Goal: Transaction & Acquisition: Book appointment/travel/reservation

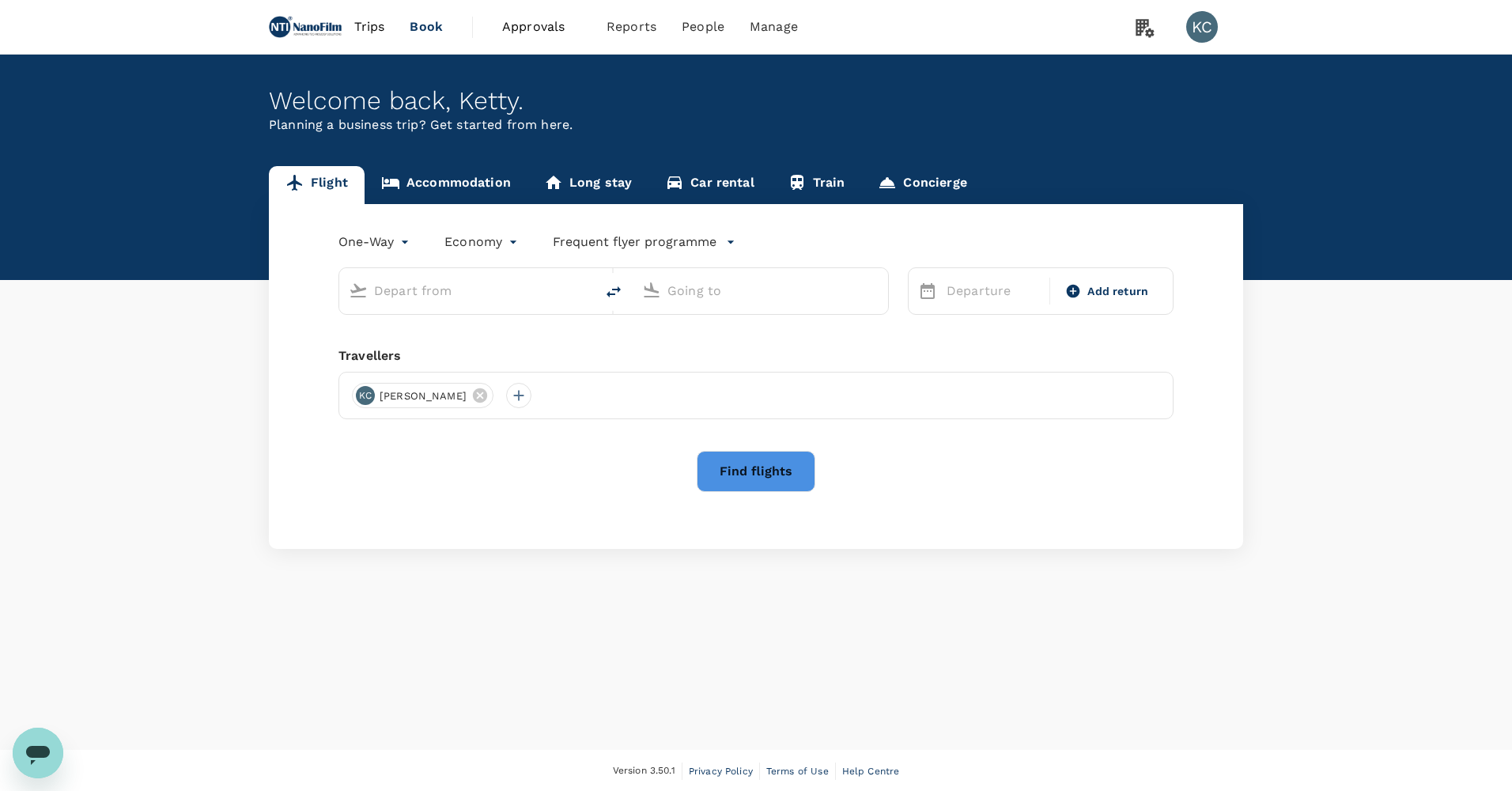
type input "roundtrip"
type input "business"
type input "Singapore Changi (SIN)"
type input "San Francisco Intl (SFO)"
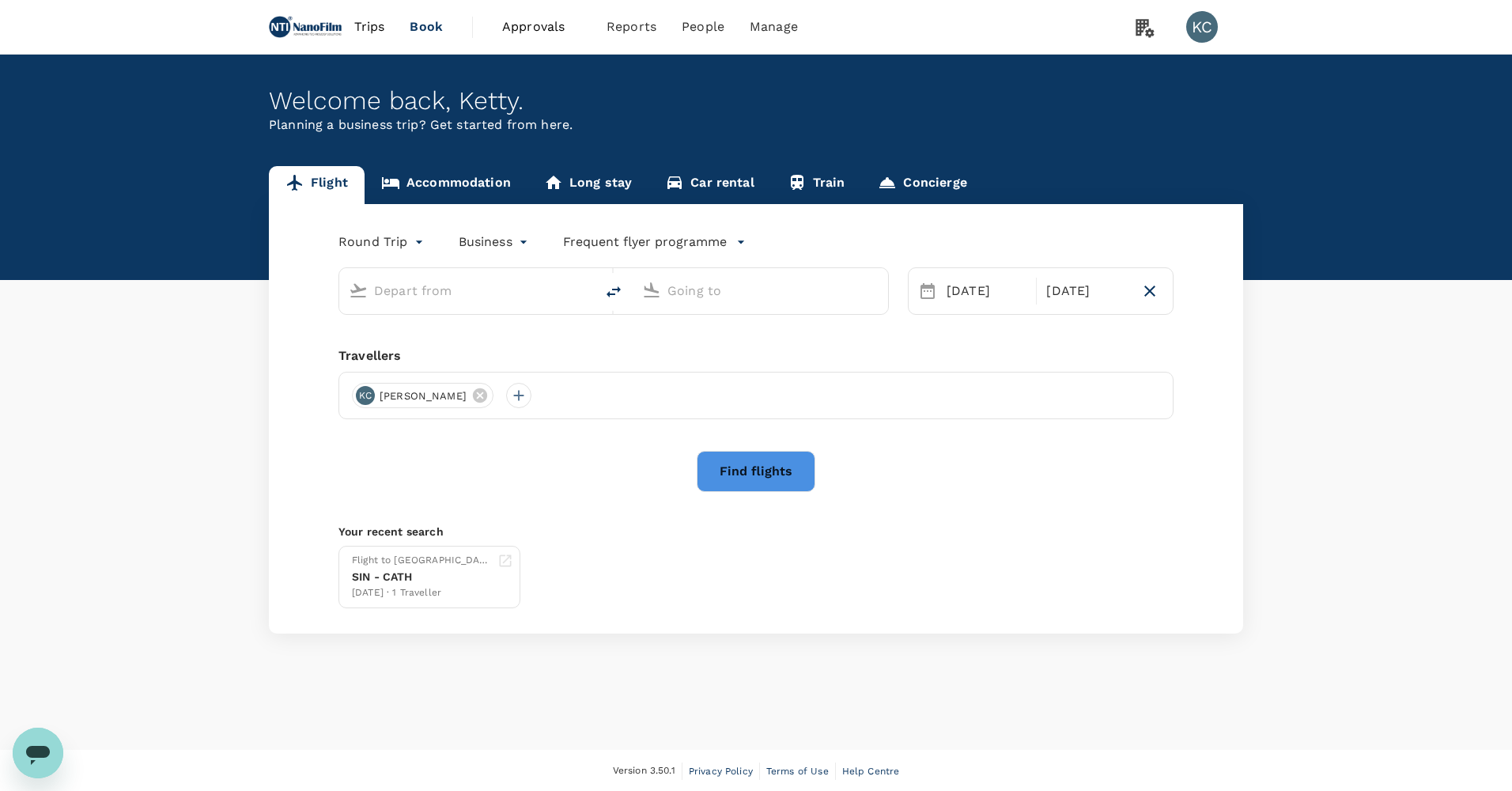
type input "Singapore Changi (SIN)"
type input "San Francisco Intl (SFO)"
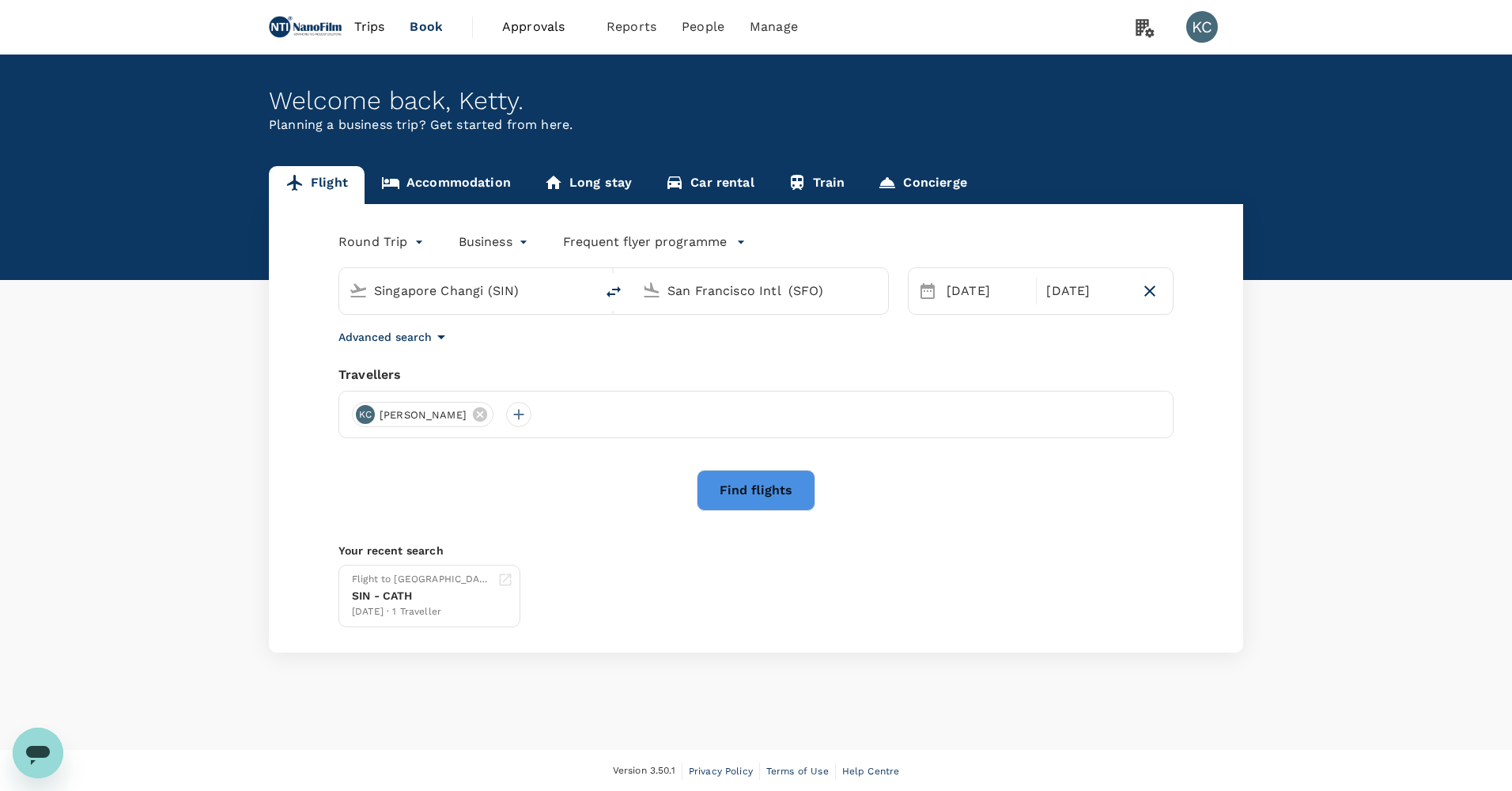
click at [569, 349] on div "Round Trip roundtrip Business business Frequent flyer programme [GEOGRAPHIC_DAT…" at bounding box center [756, 428] width 974 height 448
click at [471, 406] on icon at bounding box center [480, 414] width 17 height 17
click at [373, 402] on div at bounding box center [364, 414] width 25 height 25
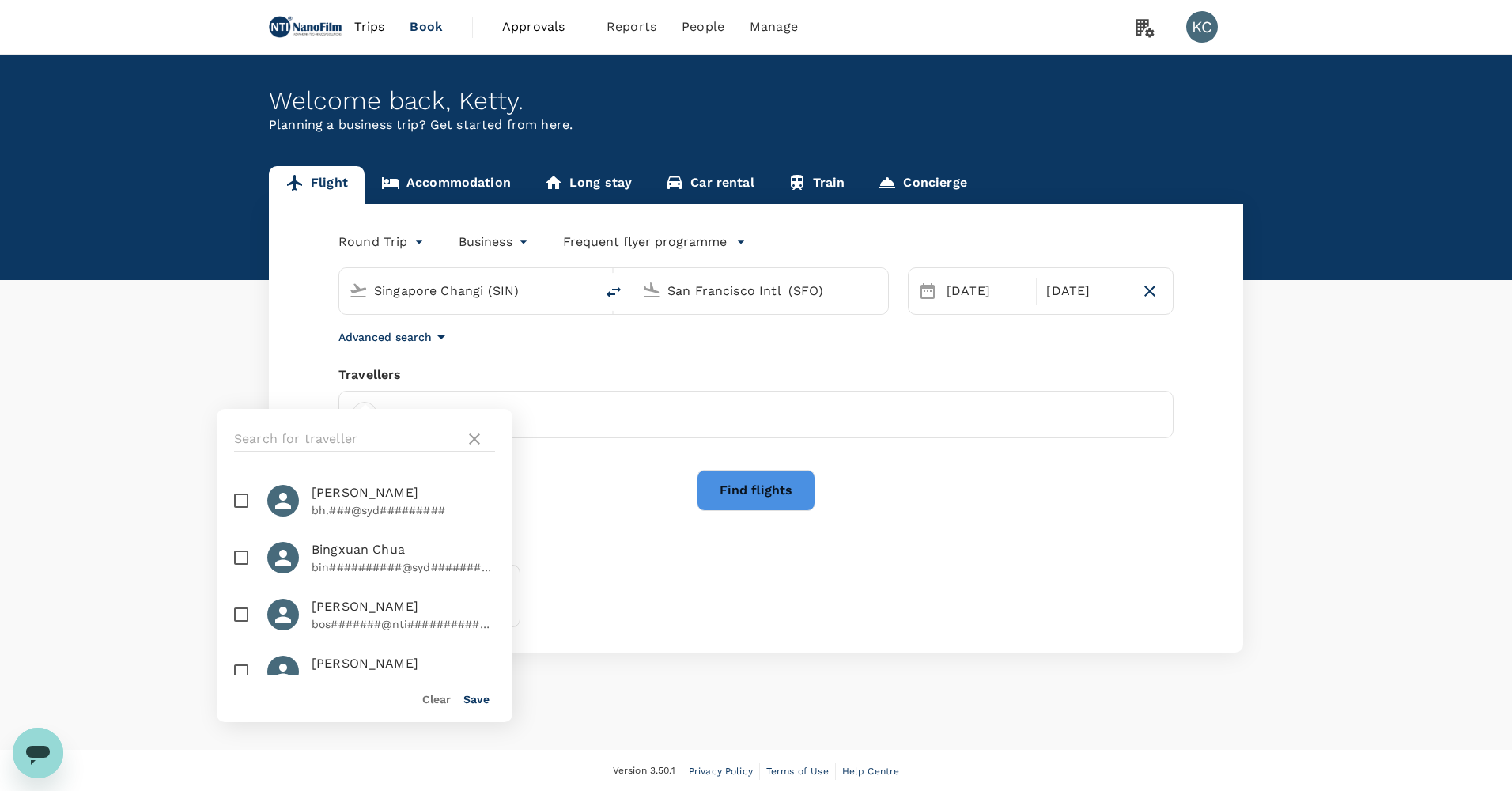
scroll to position [553, 0]
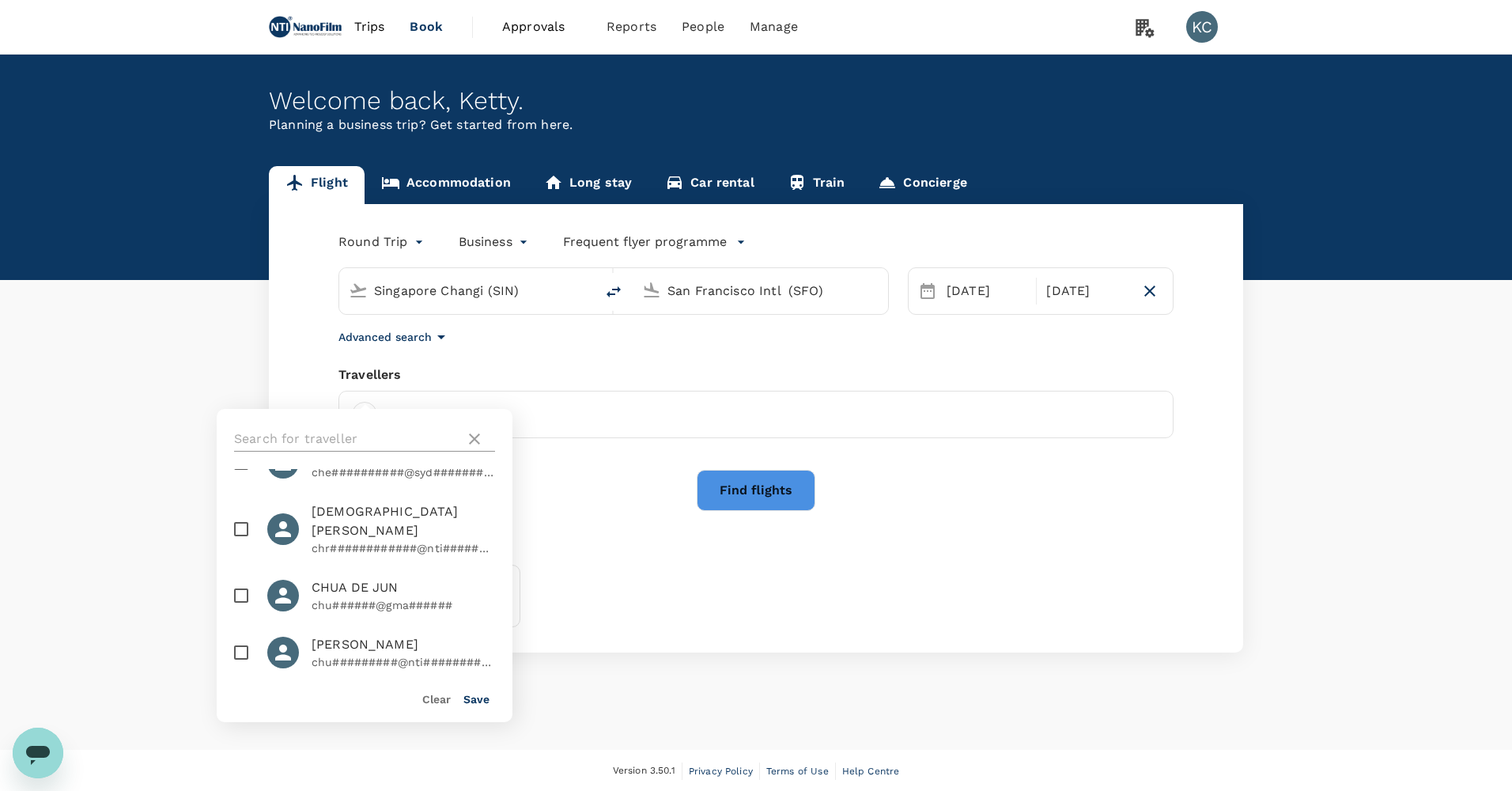
click at [361, 436] on input "text" at bounding box center [347, 439] width 225 height 25
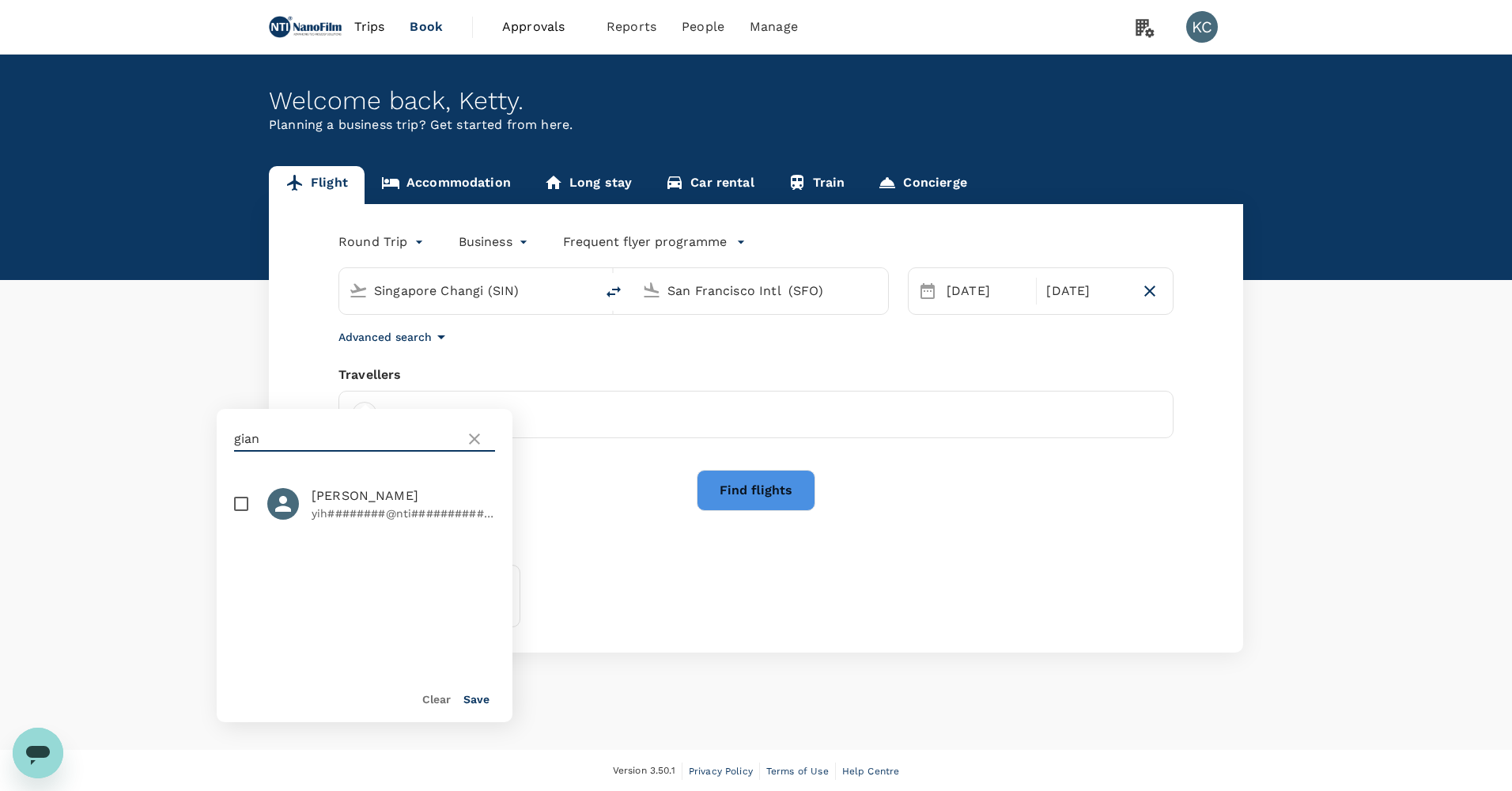
type input "gian"
click at [385, 505] on p "yih########@nti#############" at bounding box center [403, 512] width 184 height 16
checkbox input "true"
click at [478, 693] on button "Save" at bounding box center [476, 698] width 26 height 12
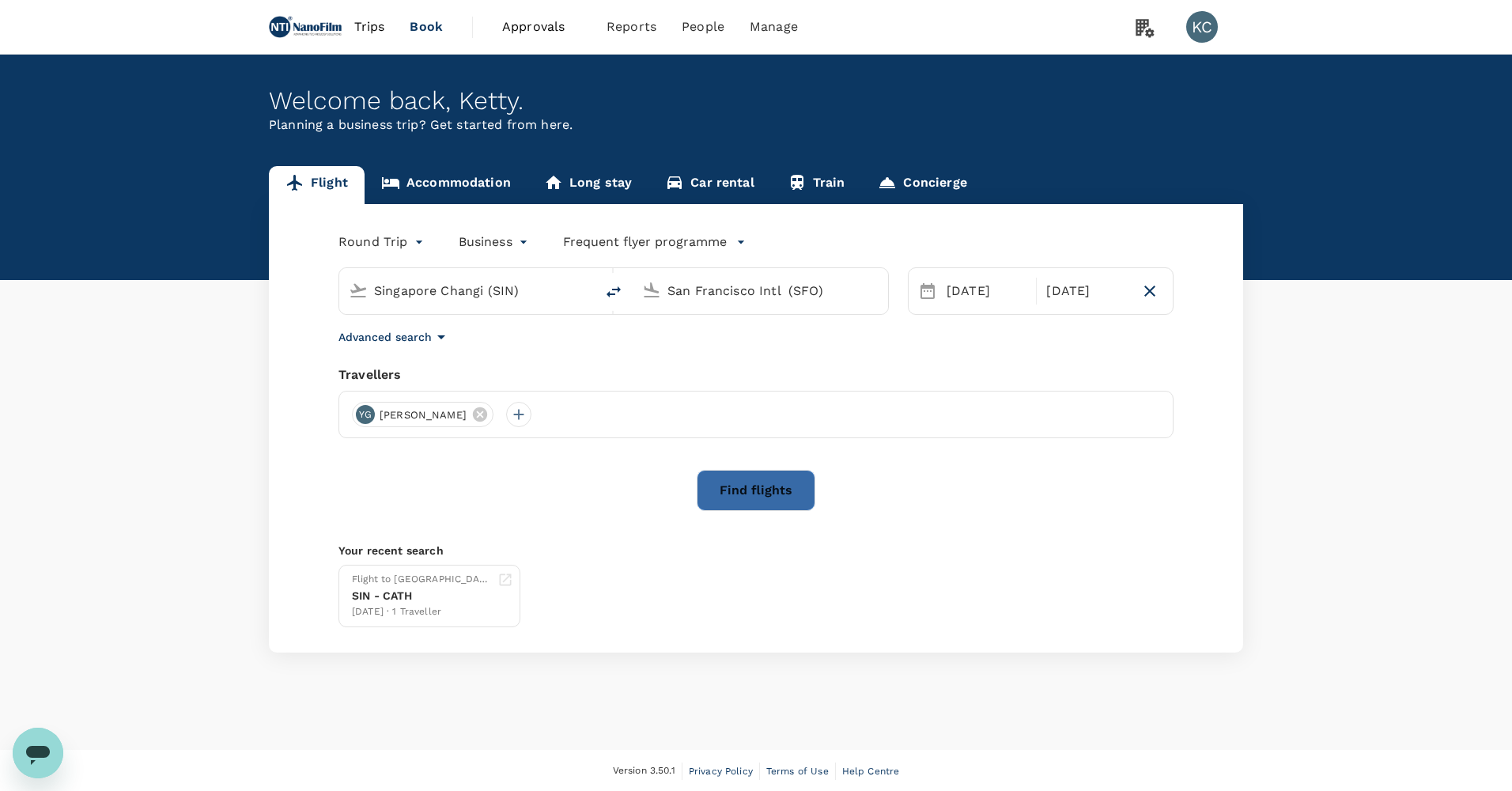
click at [769, 475] on button "Find flights" at bounding box center [756, 490] width 119 height 41
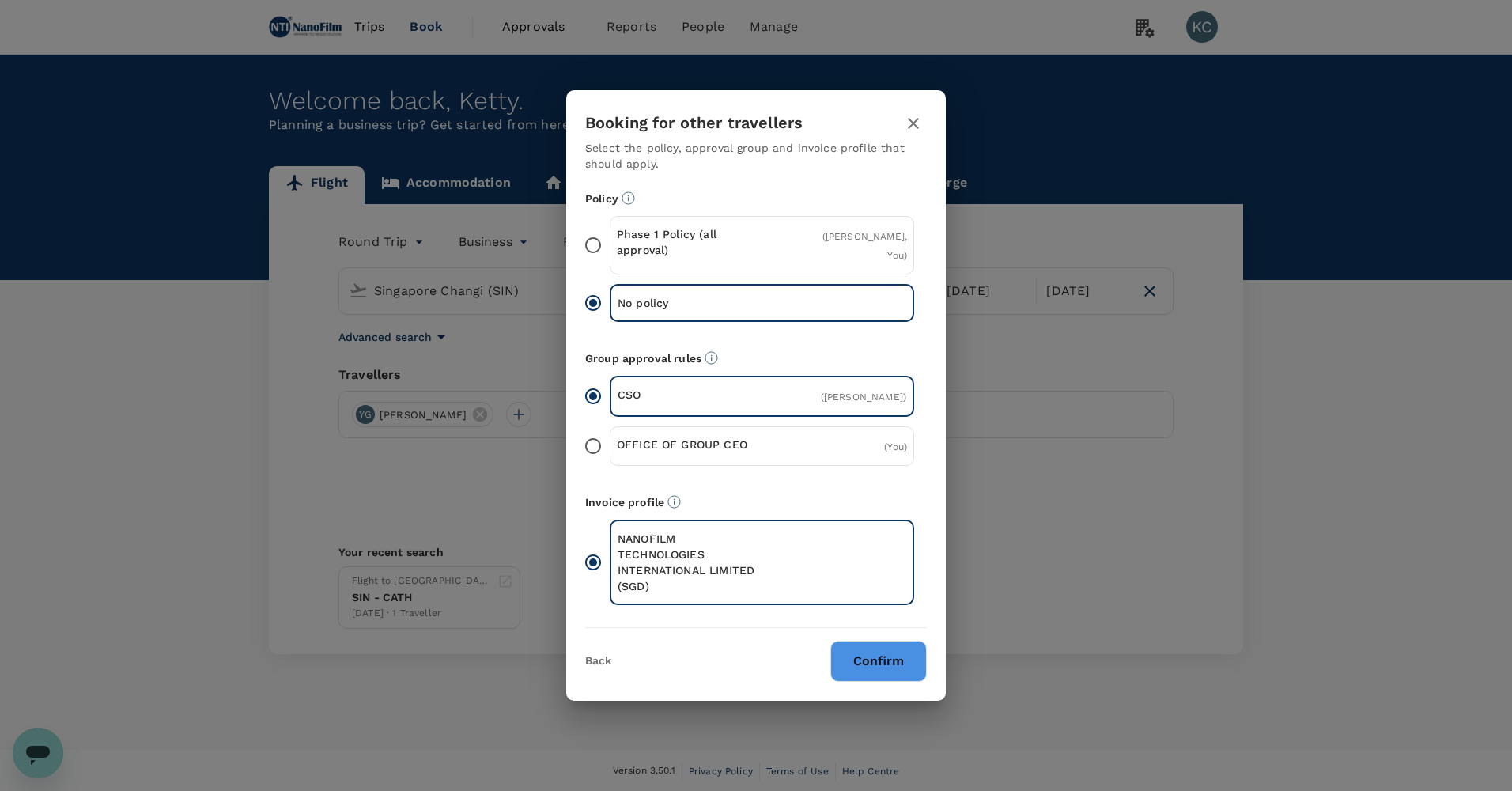
click at [911, 133] on icon "button" at bounding box center [913, 123] width 19 height 19
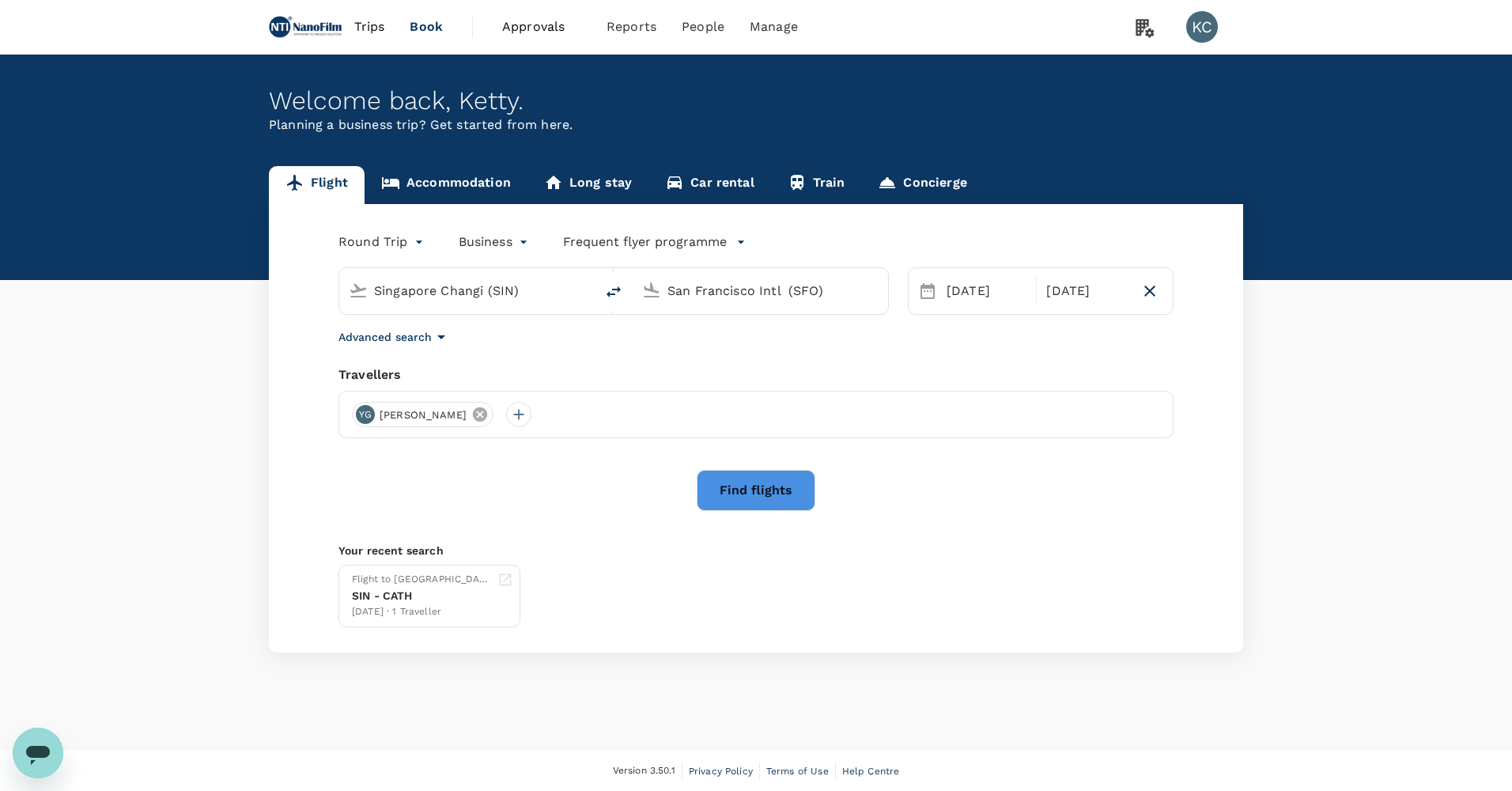
click at [473, 407] on icon at bounding box center [480, 414] width 14 height 14
drag, startPoint x: 335, startPoint y: 402, endPoint x: 353, endPoint y: 405, distance: 18.2
click at [339, 402] on div "Round Trip roundtrip Business business Frequent flyer programme [GEOGRAPHIC_DAT…" at bounding box center [756, 428] width 974 height 448
click at [354, 405] on div at bounding box center [756, 415] width 836 height 48
click at [368, 402] on div at bounding box center [364, 414] width 25 height 25
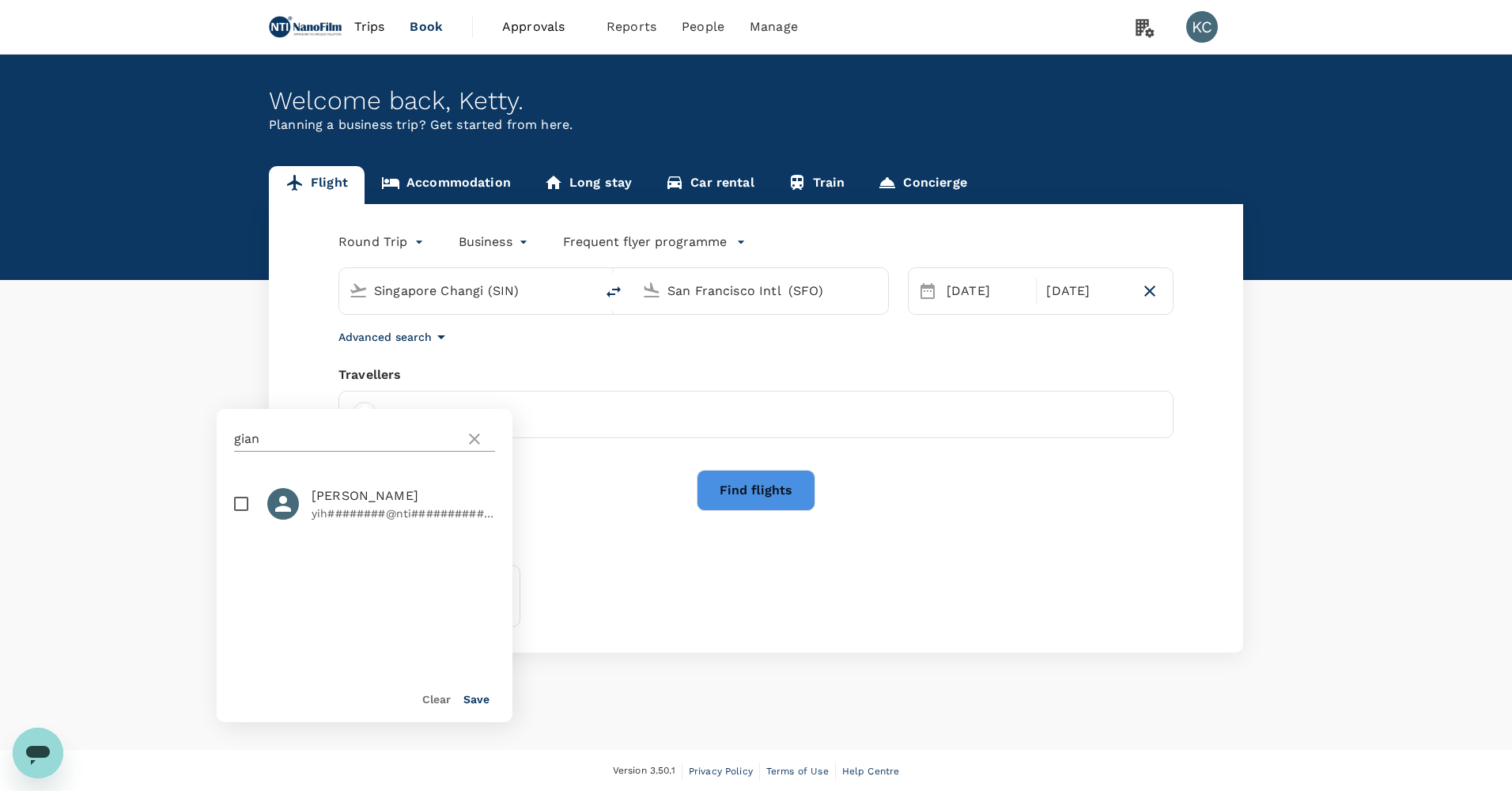
click at [477, 443] on icon at bounding box center [474, 439] width 19 height 19
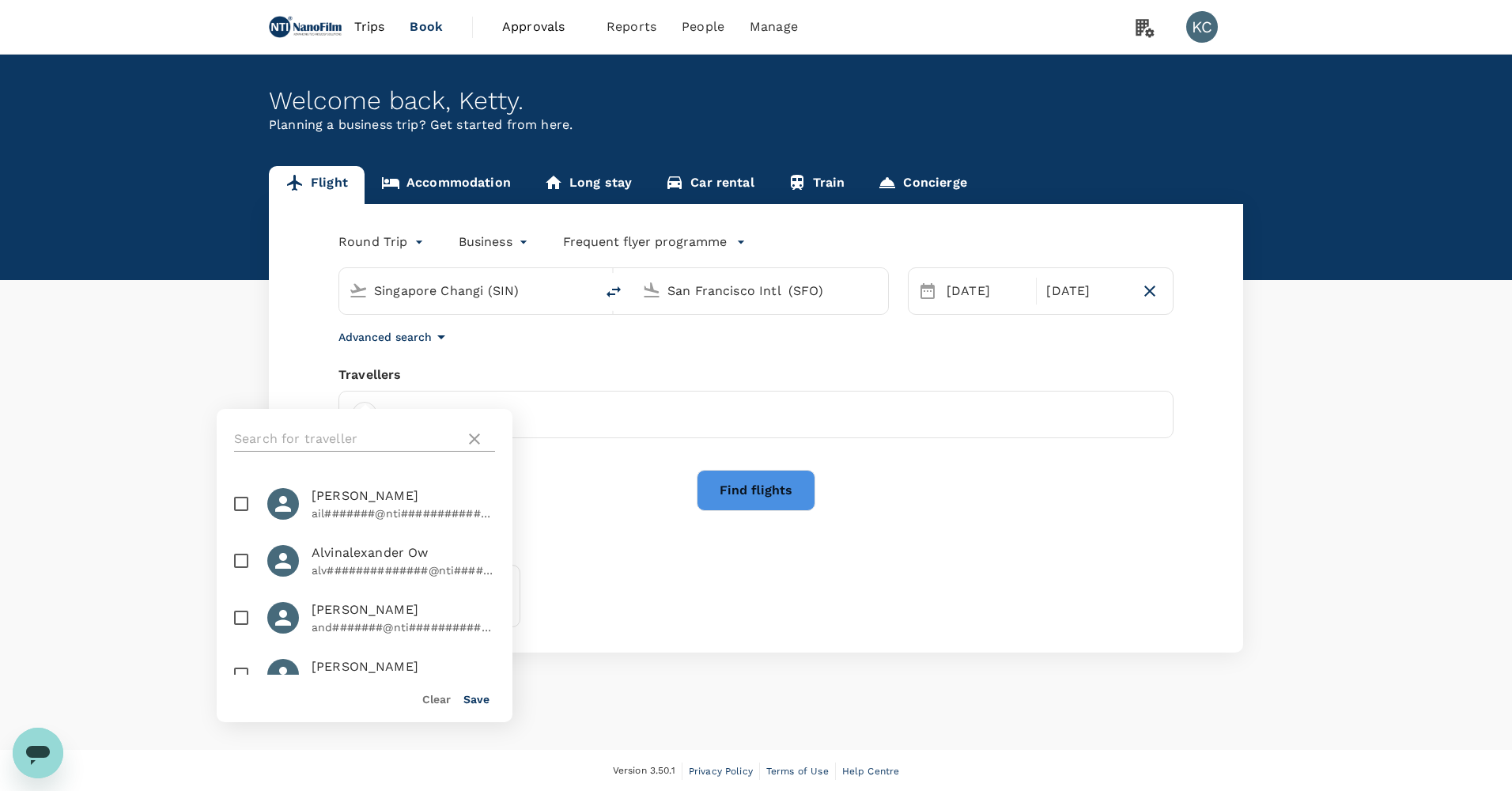
click at [476, 431] on icon at bounding box center [474, 439] width 19 height 19
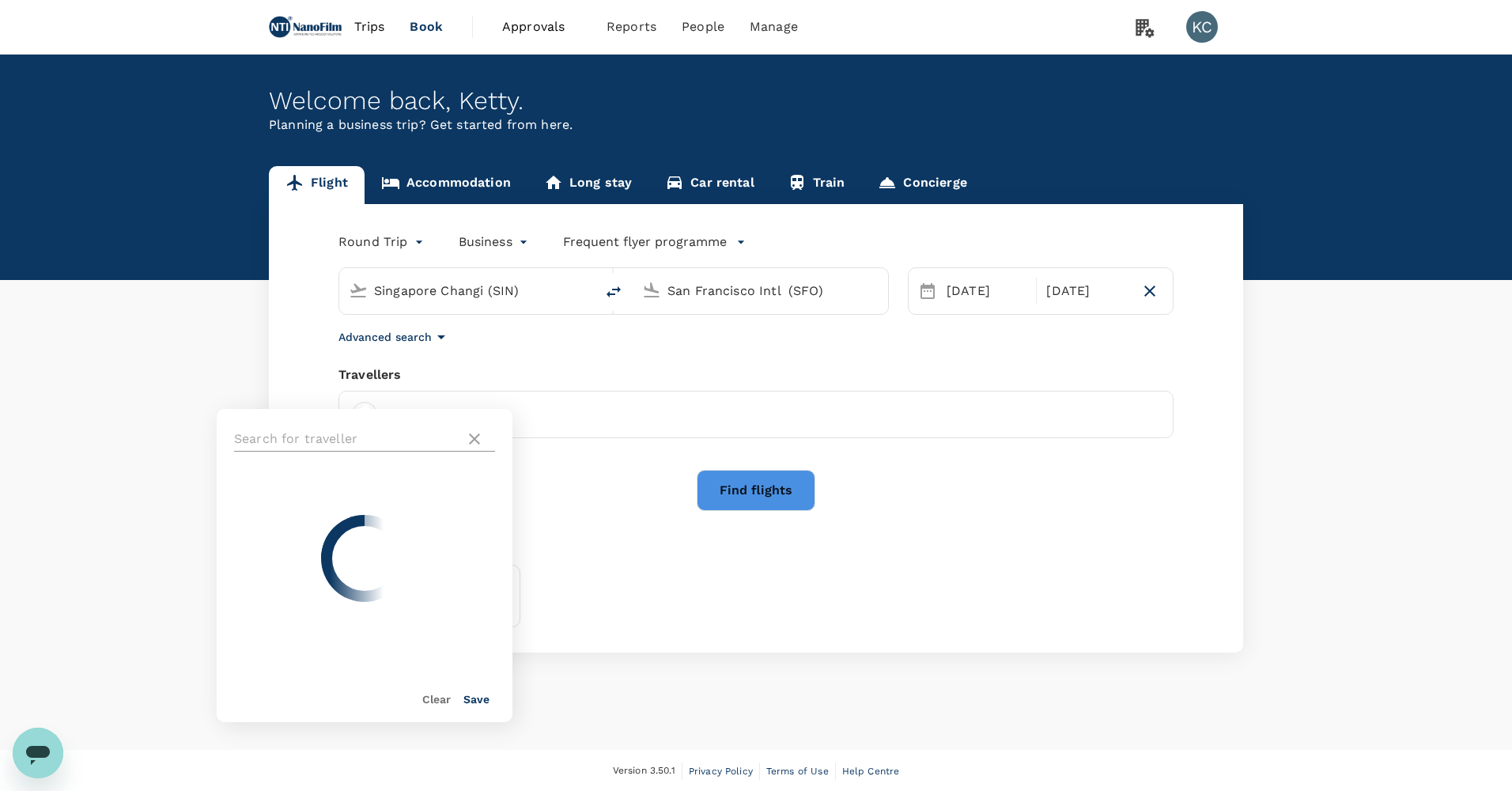
click at [466, 438] on div at bounding box center [365, 439] width 261 height 25
type input "i"
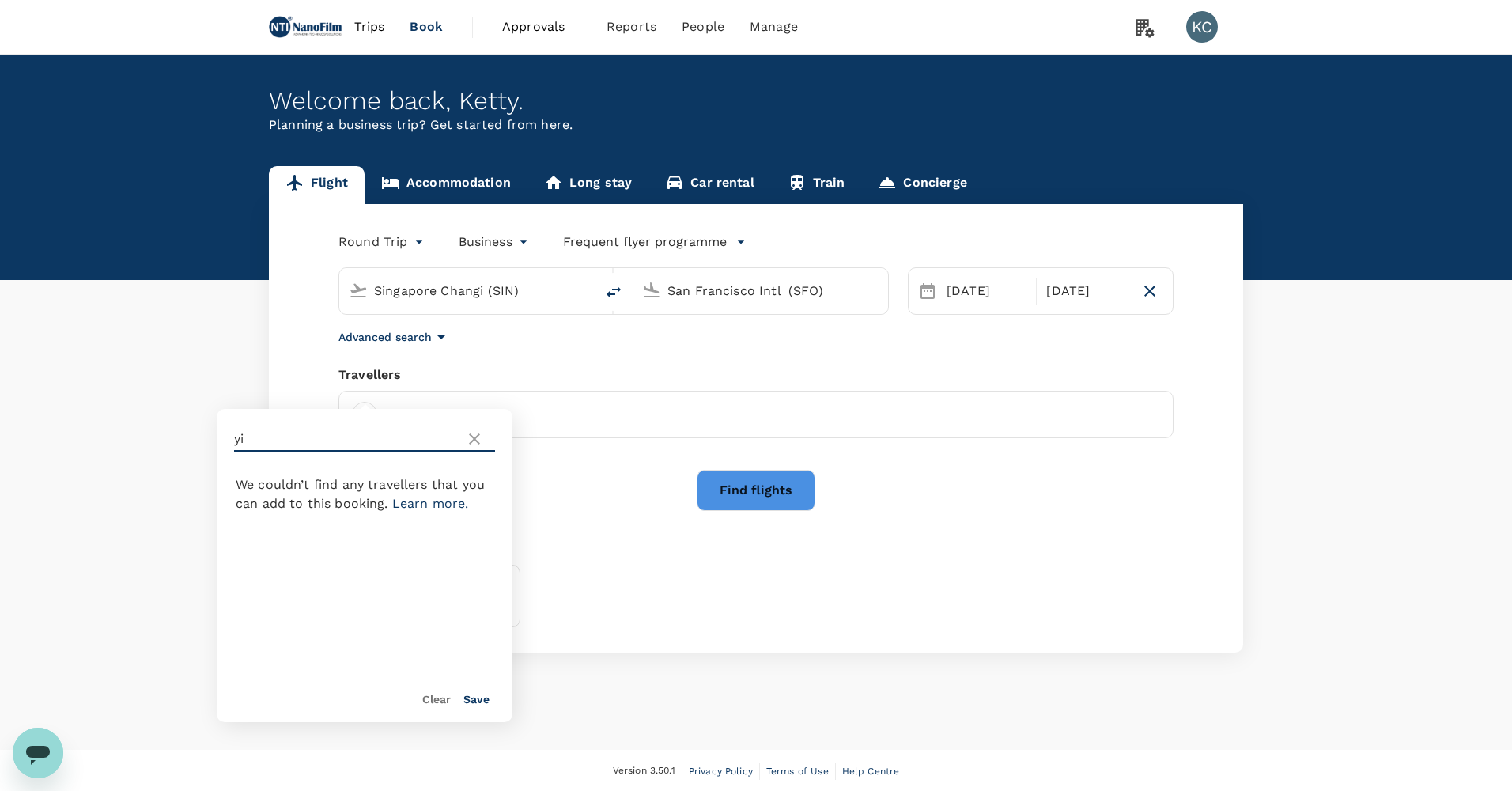
type input "y"
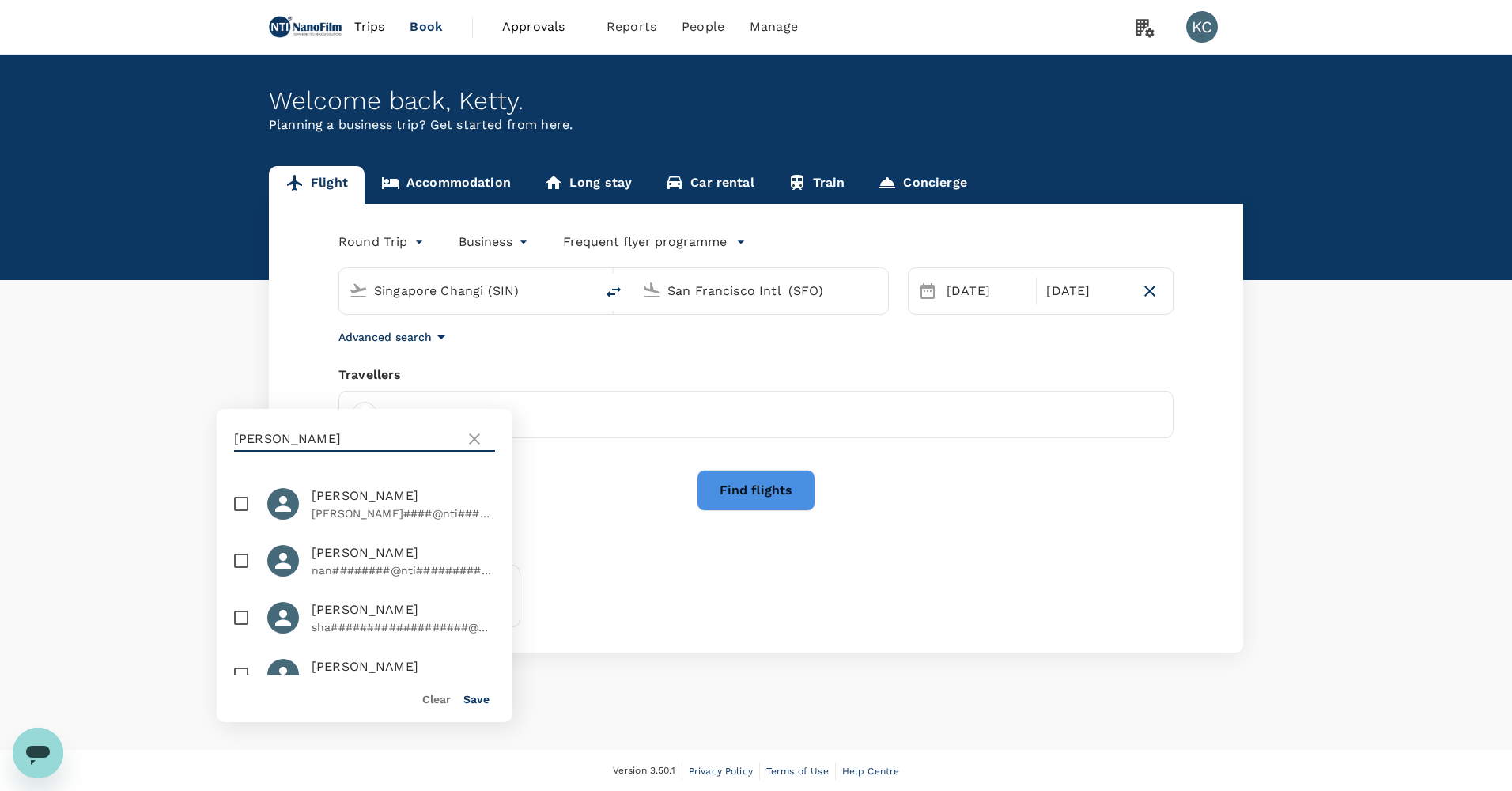
type input "Y"
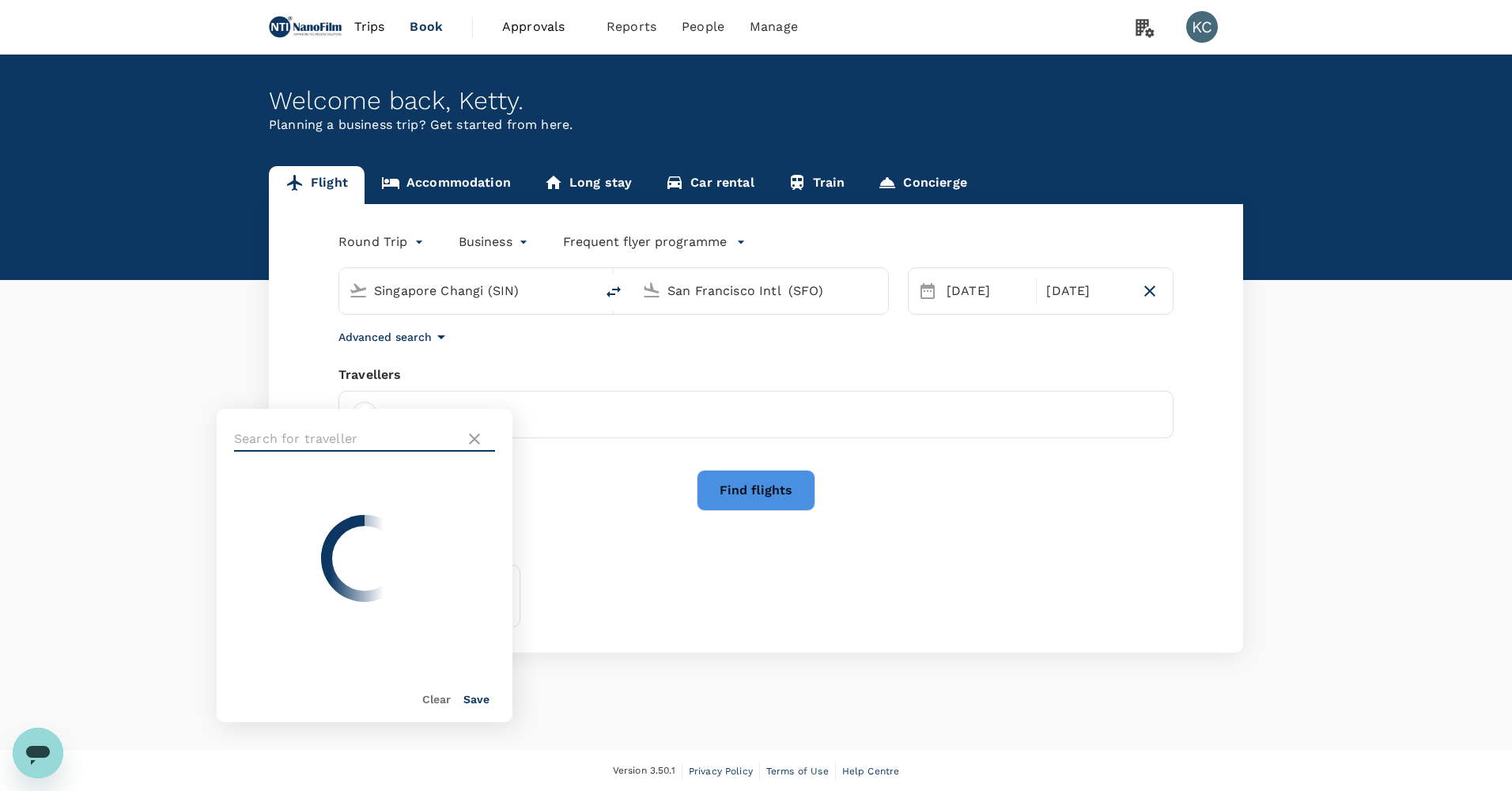
type input "a"
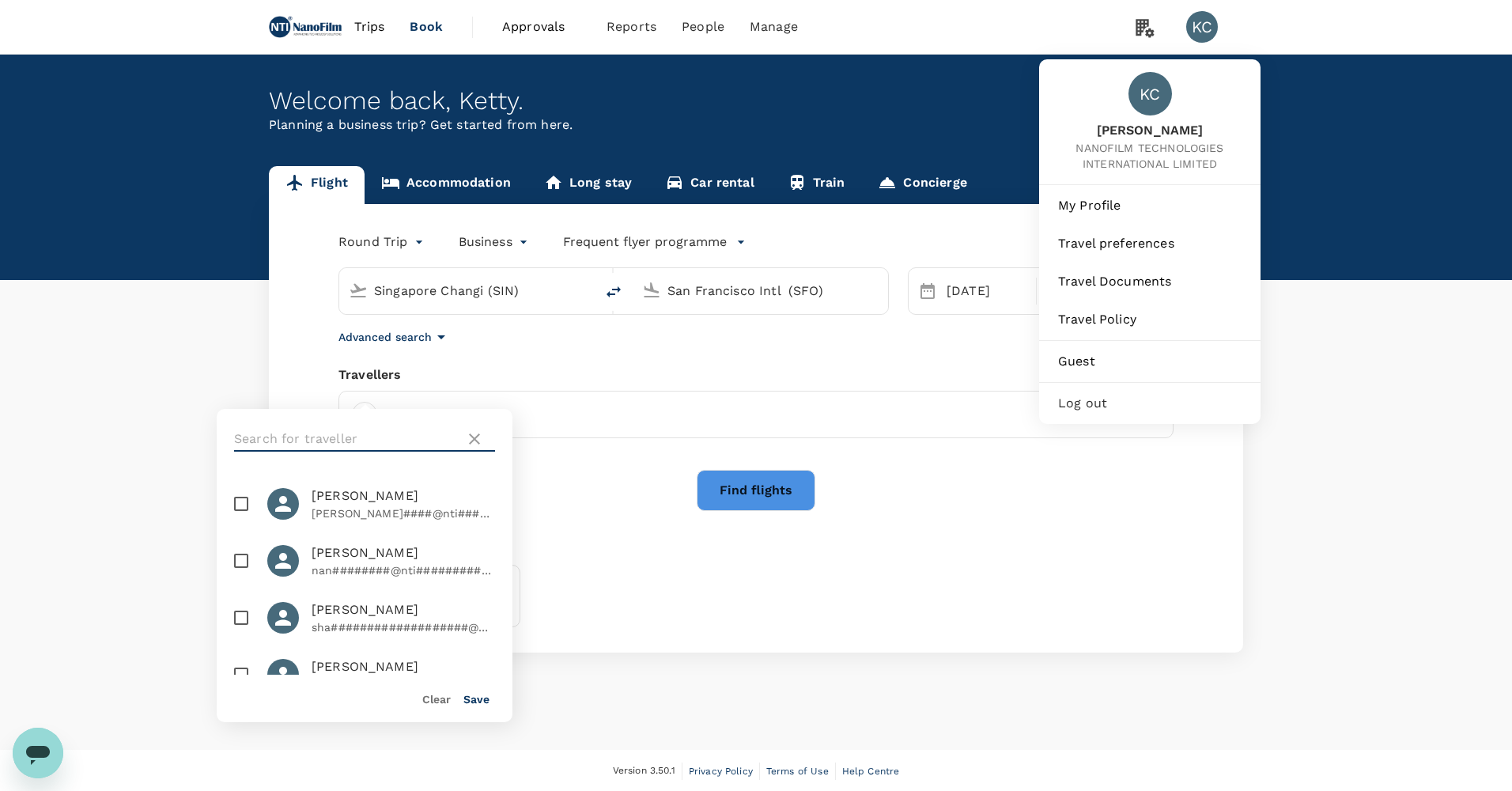
click at [1216, 16] on div "KC" at bounding box center [1209, 27] width 44 height 32
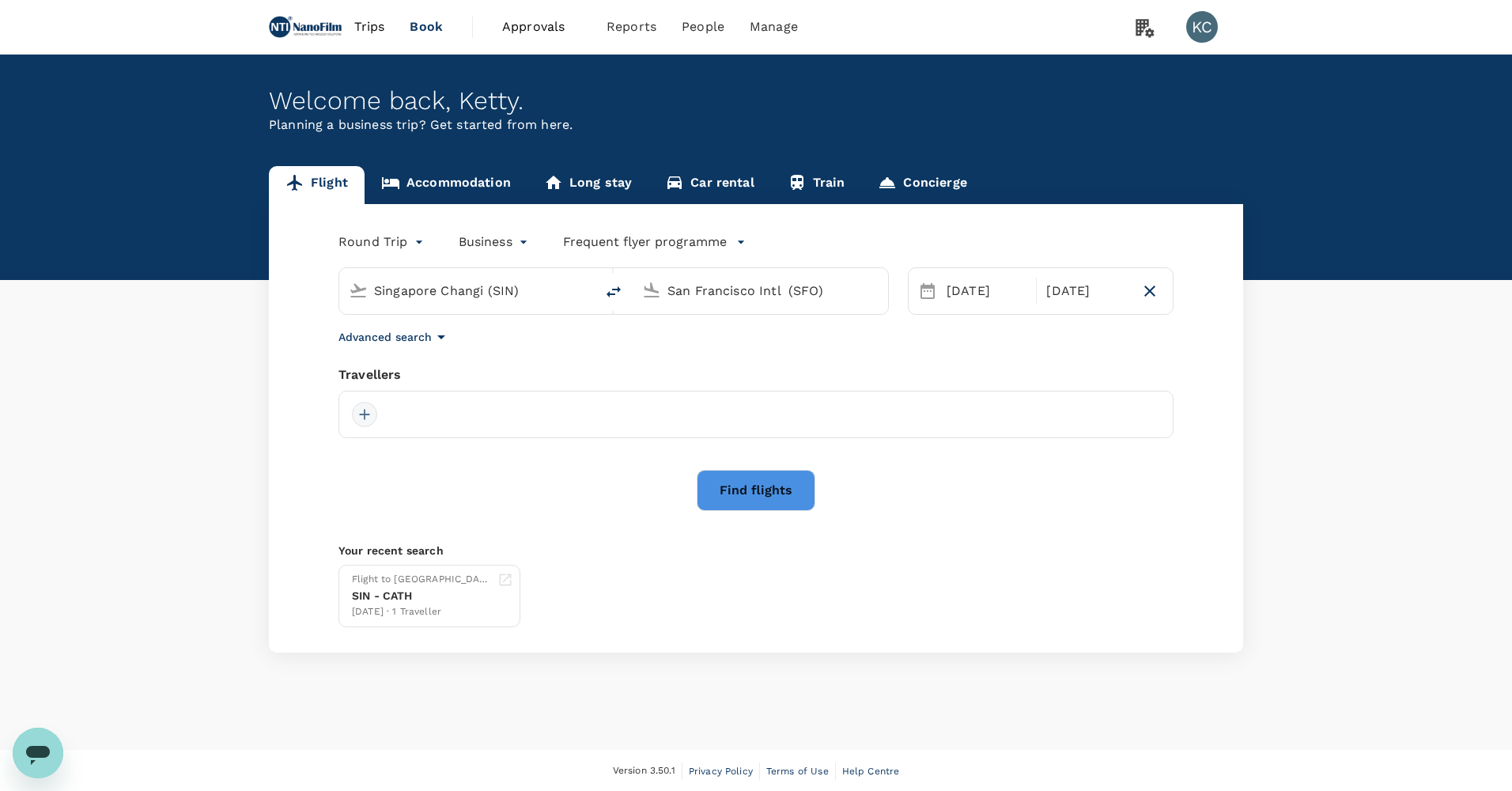
click at [374, 402] on div at bounding box center [364, 414] width 25 height 25
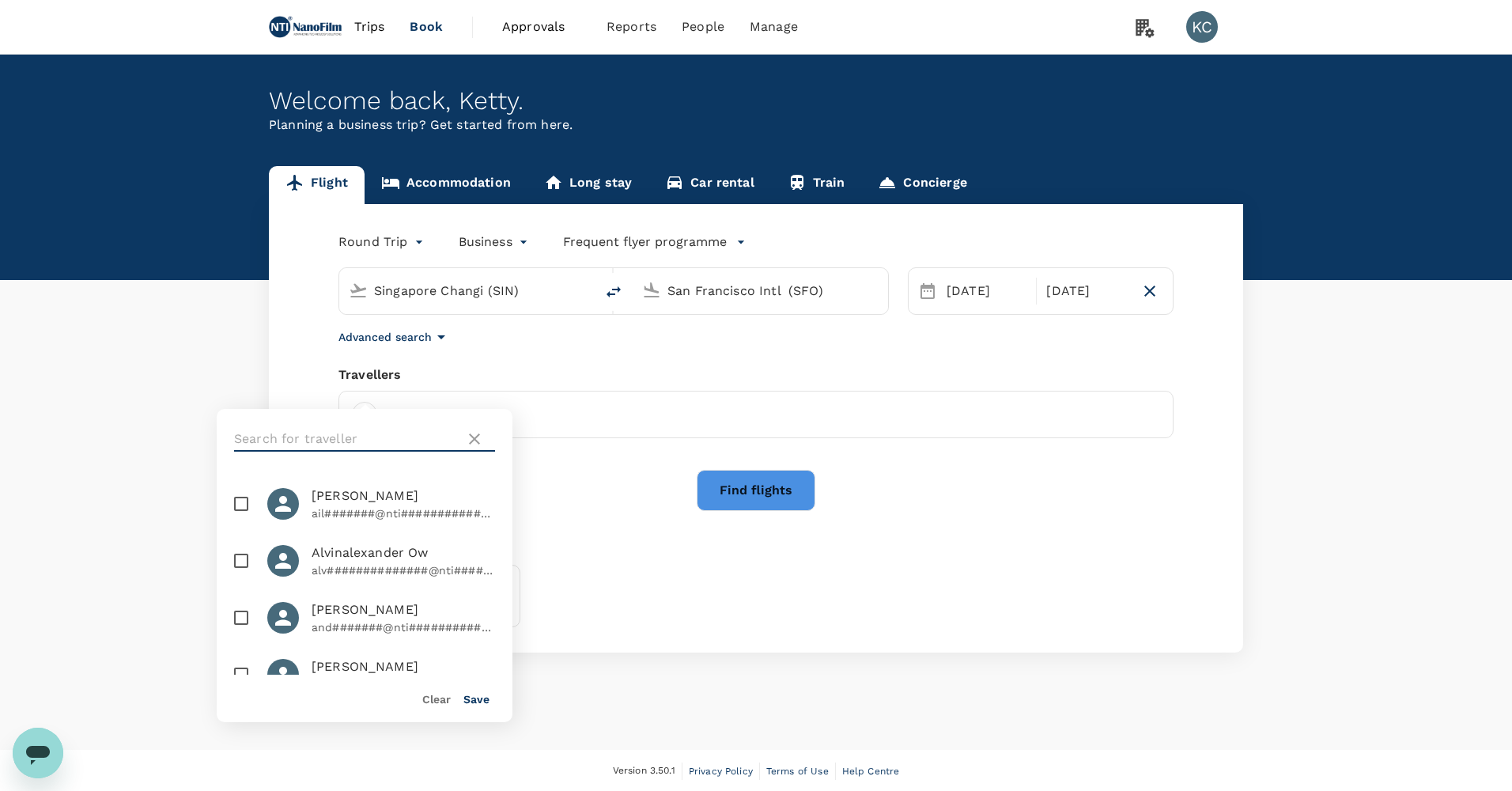
click at [390, 437] on input "text" at bounding box center [347, 439] width 225 height 25
type input "yi"
drag, startPoint x: 480, startPoint y: 423, endPoint x: 484, endPoint y: 451, distance: 28.3
click at [484, 447] on div "yi" at bounding box center [364, 439] width 296 height 60
click at [477, 430] on icon at bounding box center [474, 439] width 19 height 19
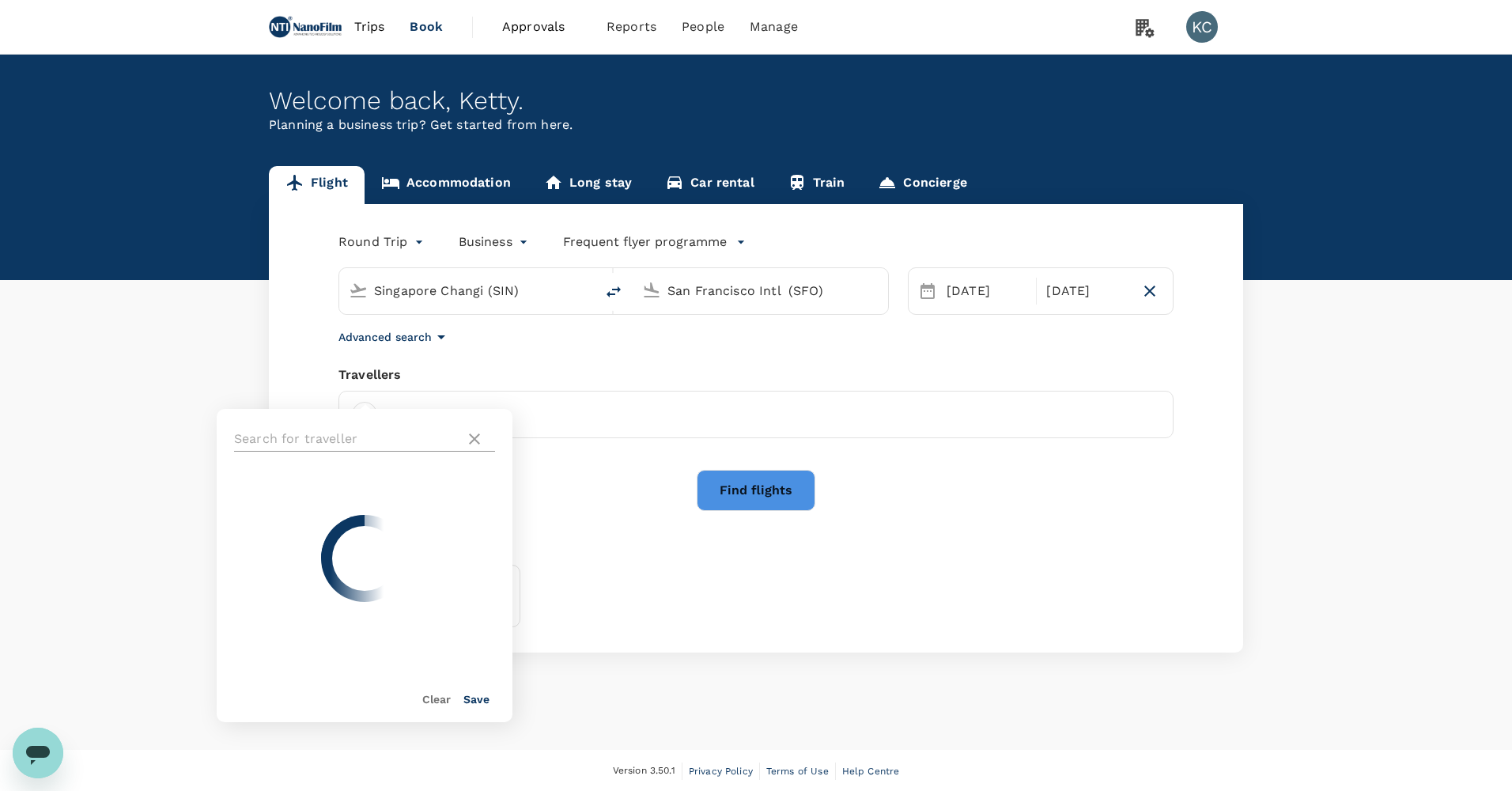
click at [472, 428] on div at bounding box center [365, 439] width 261 height 25
type input "gian"
click at [386, 509] on li "[PERSON_NAME] [PERSON_NAME]########@nti#############" at bounding box center [364, 503] width 296 height 57
checkbox input "true"
click at [485, 684] on div "Save" at bounding box center [470, 692] width 39 height 32
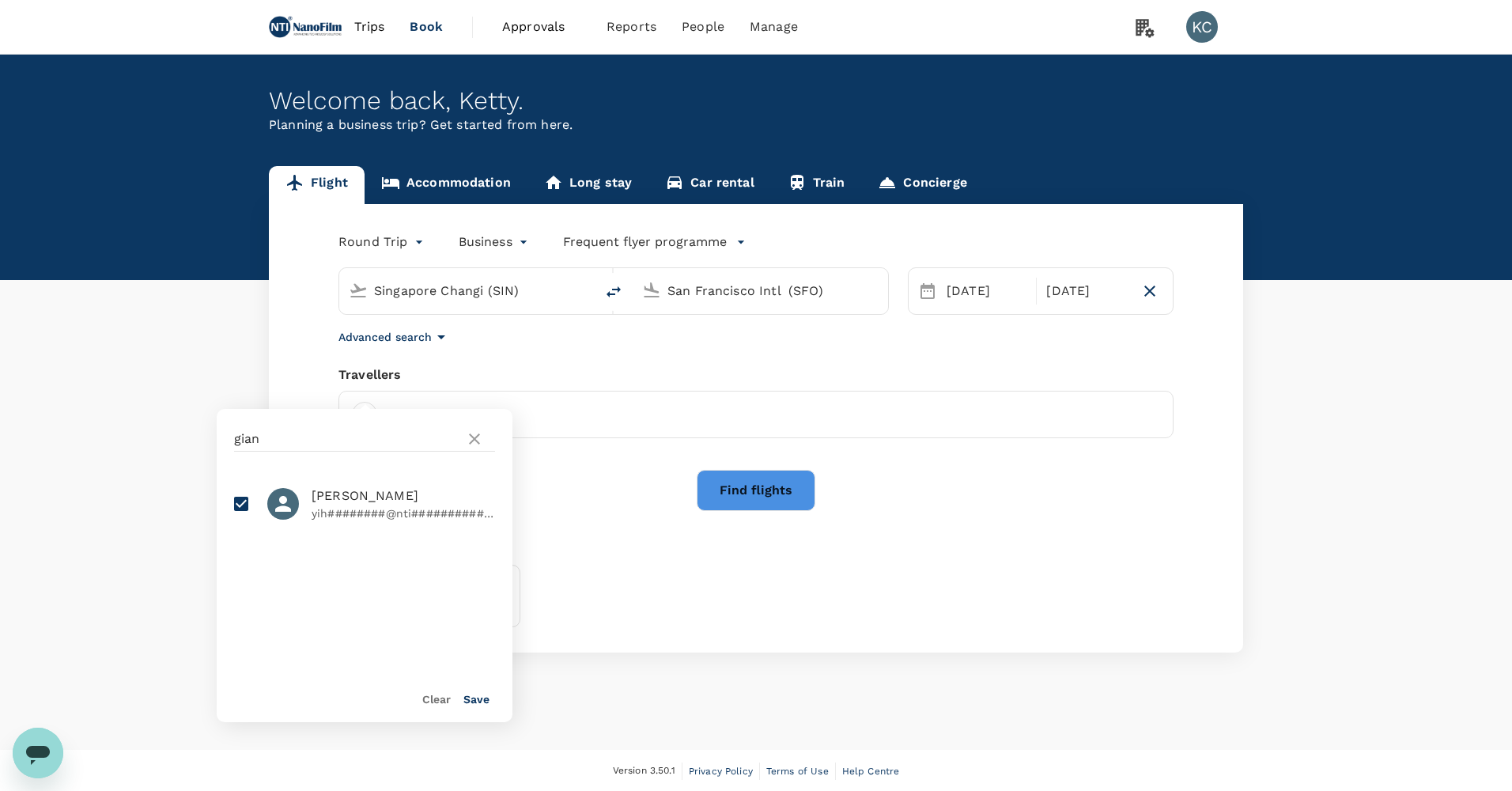
click at [483, 693] on button "Save" at bounding box center [476, 698] width 26 height 12
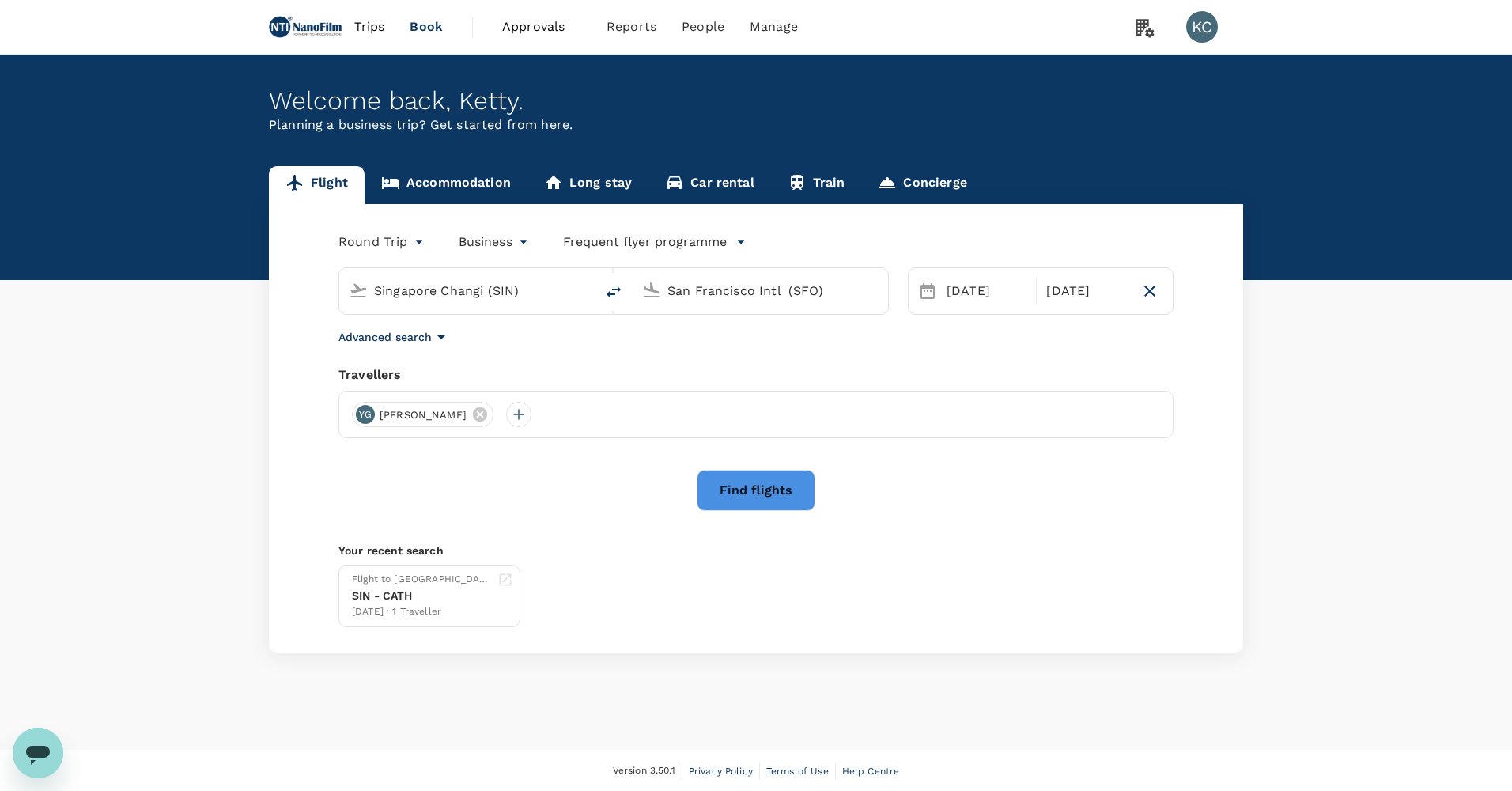
click at [797, 472] on button "Find flights" at bounding box center [756, 490] width 119 height 41
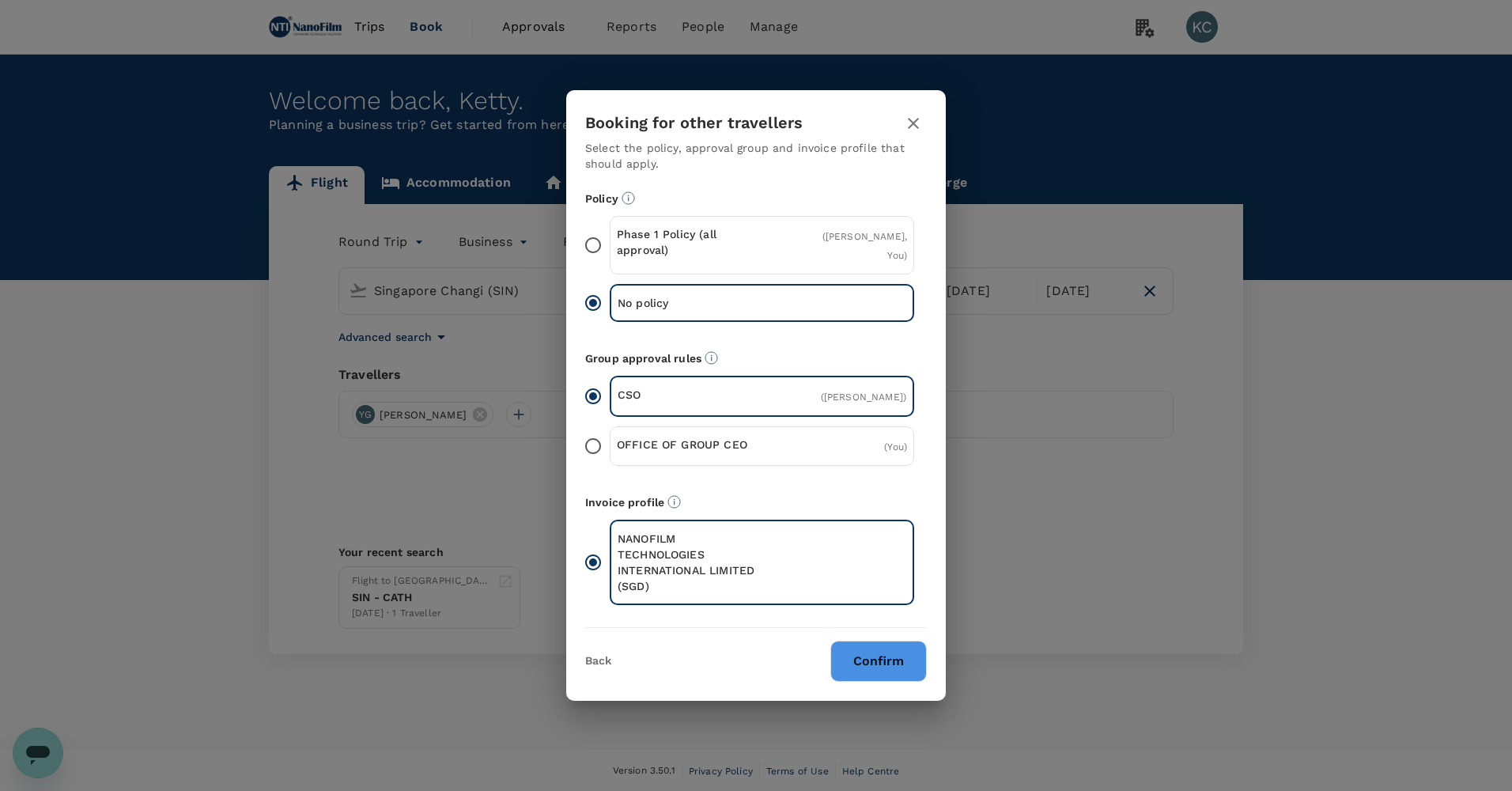
click at [698, 257] on p "Phase 1 Policy (all approval)" at bounding box center [689, 242] width 145 height 32
click at [610, 261] on input "Phase 1 Policy (all approval) ( [PERSON_NAME], You )" at bounding box center [593, 245] width 34 height 34
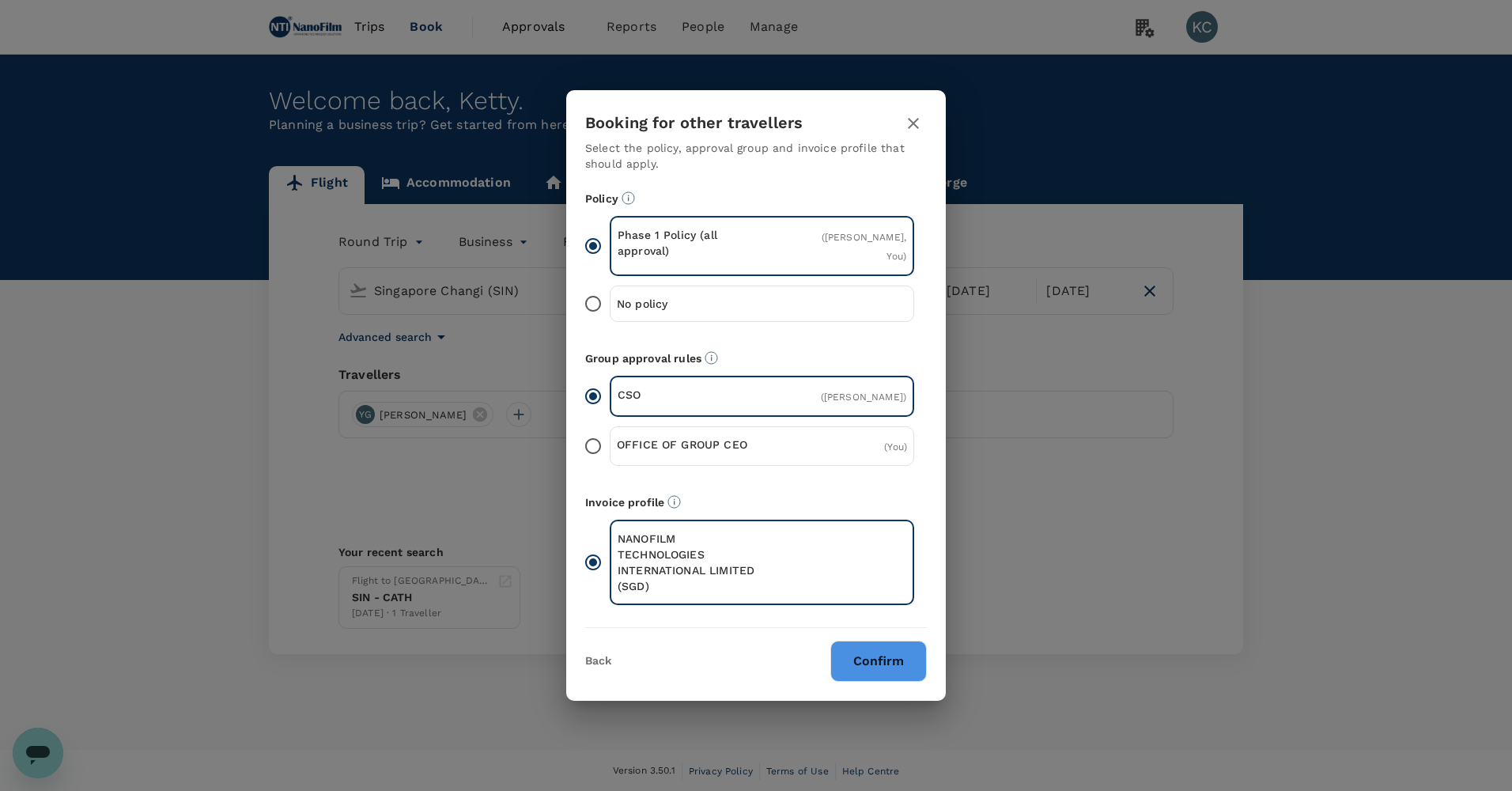
click at [817, 439] on div "( You )" at bounding box center [859, 445] width 97 height 19
click at [610, 439] on input "OFFICE OF GROUP CEO ( You )" at bounding box center [593, 446] width 34 height 34
click at [759, 295] on div "No policy" at bounding box center [762, 303] width 304 height 36
click at [610, 295] on input "No policy" at bounding box center [593, 303] width 34 height 34
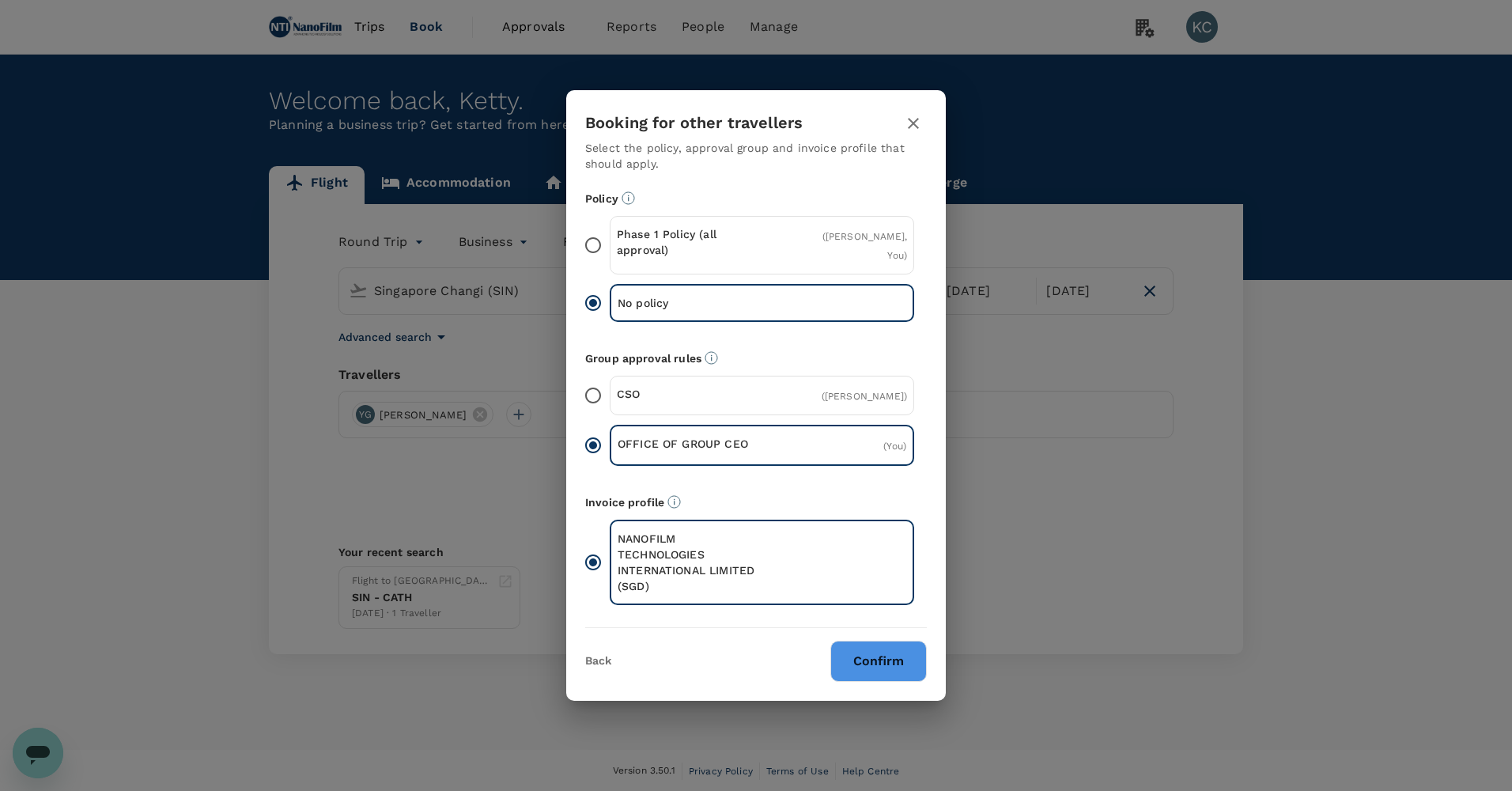
click at [626, 207] on p "Policy" at bounding box center [756, 198] width 342 height 16
click at [622, 205] on icon "Booking restrictions are based on the selected travel policy." at bounding box center [628, 198] width 13 height 13
click at [882, 640] on button "Confirm" at bounding box center [879, 661] width 97 height 41
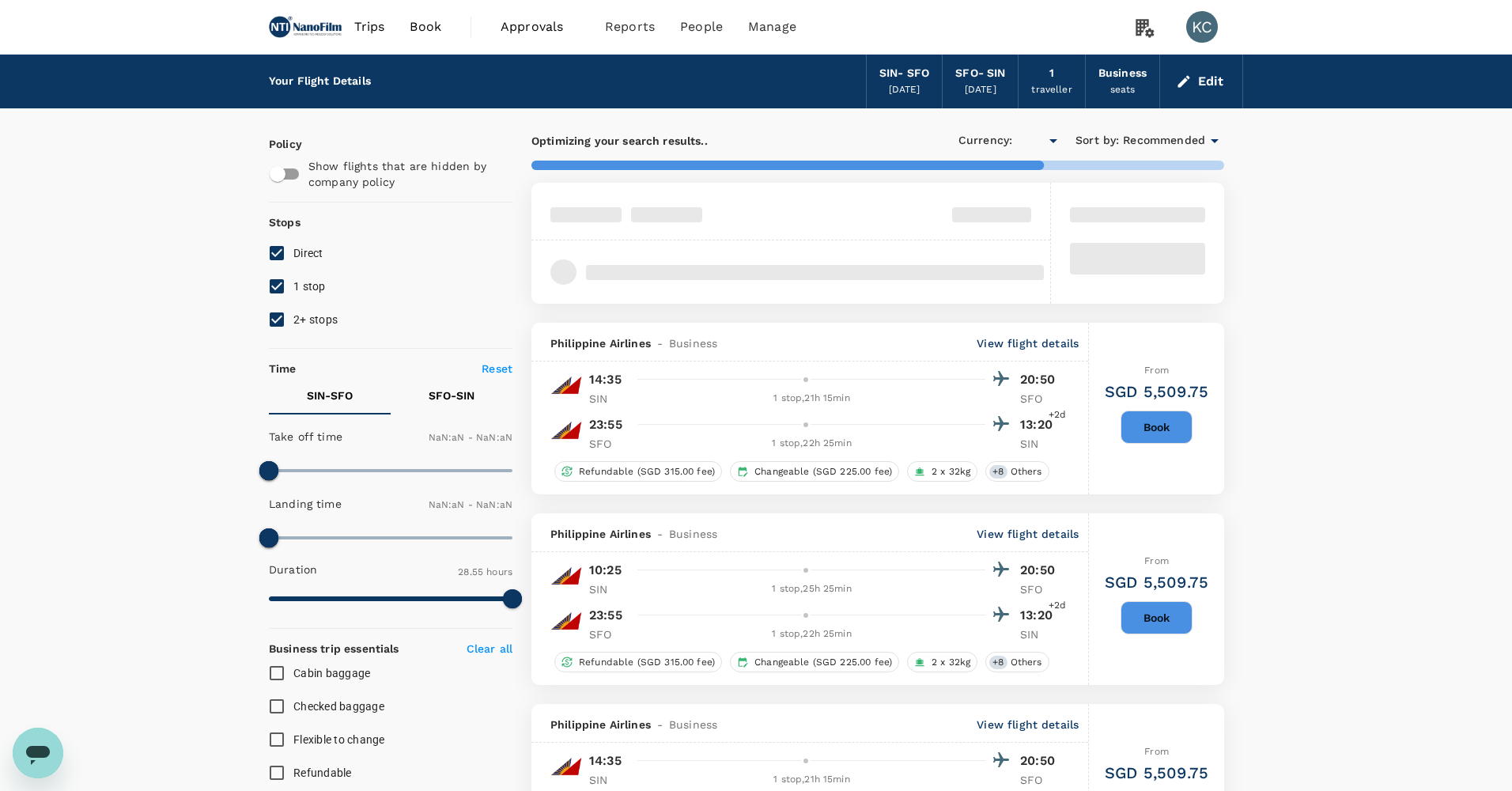
type input "SGD"
type input "1440"
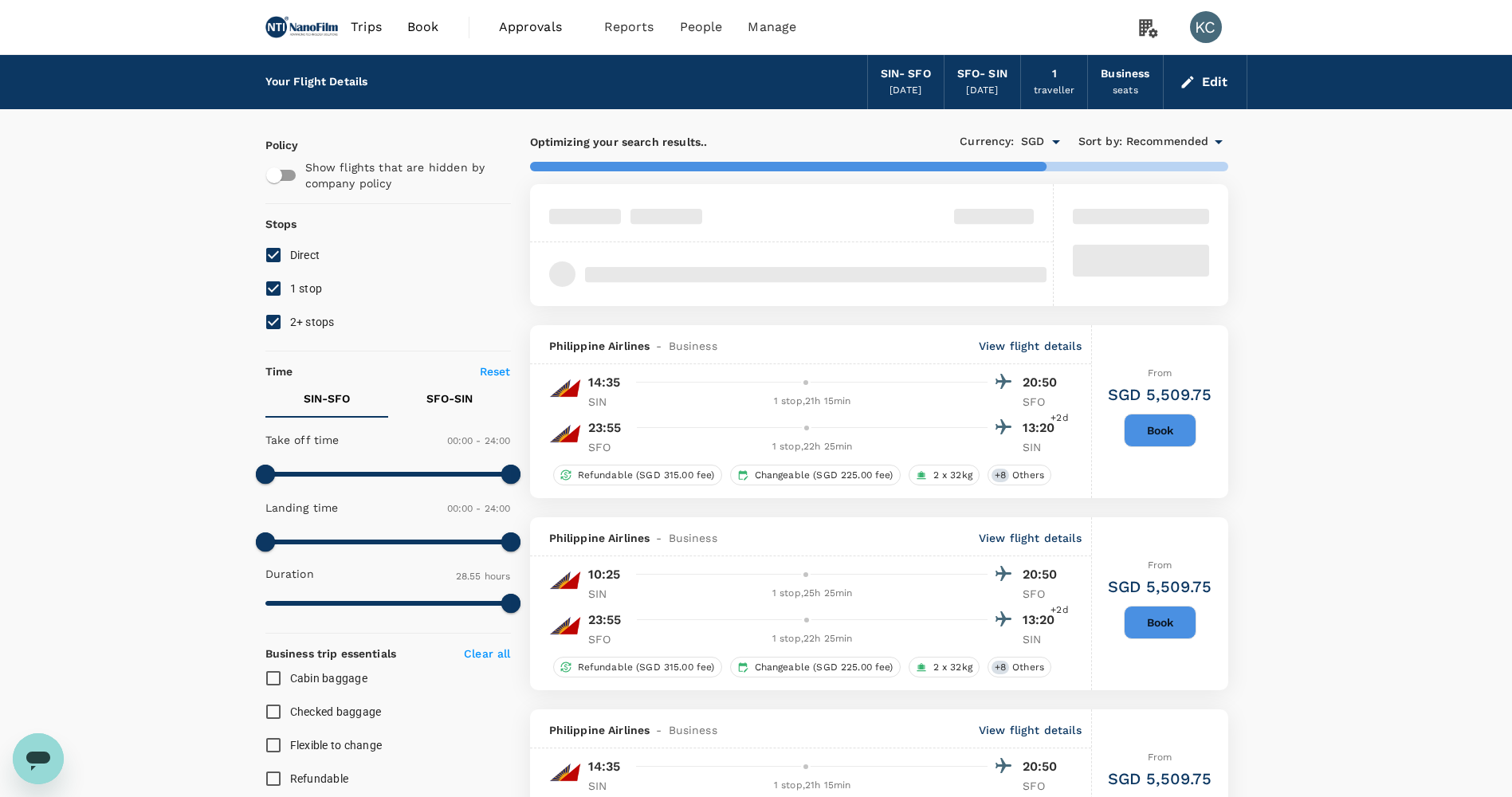
type input "2320"
click at [290, 282] on span "1 stop" at bounding box center [307, 287] width 33 height 12
click at [288, 272] on input "1 stop" at bounding box center [273, 288] width 34 height 34
checkbox input "false"
click at [291, 315] on span "2+ stops" at bounding box center [312, 321] width 45 height 12
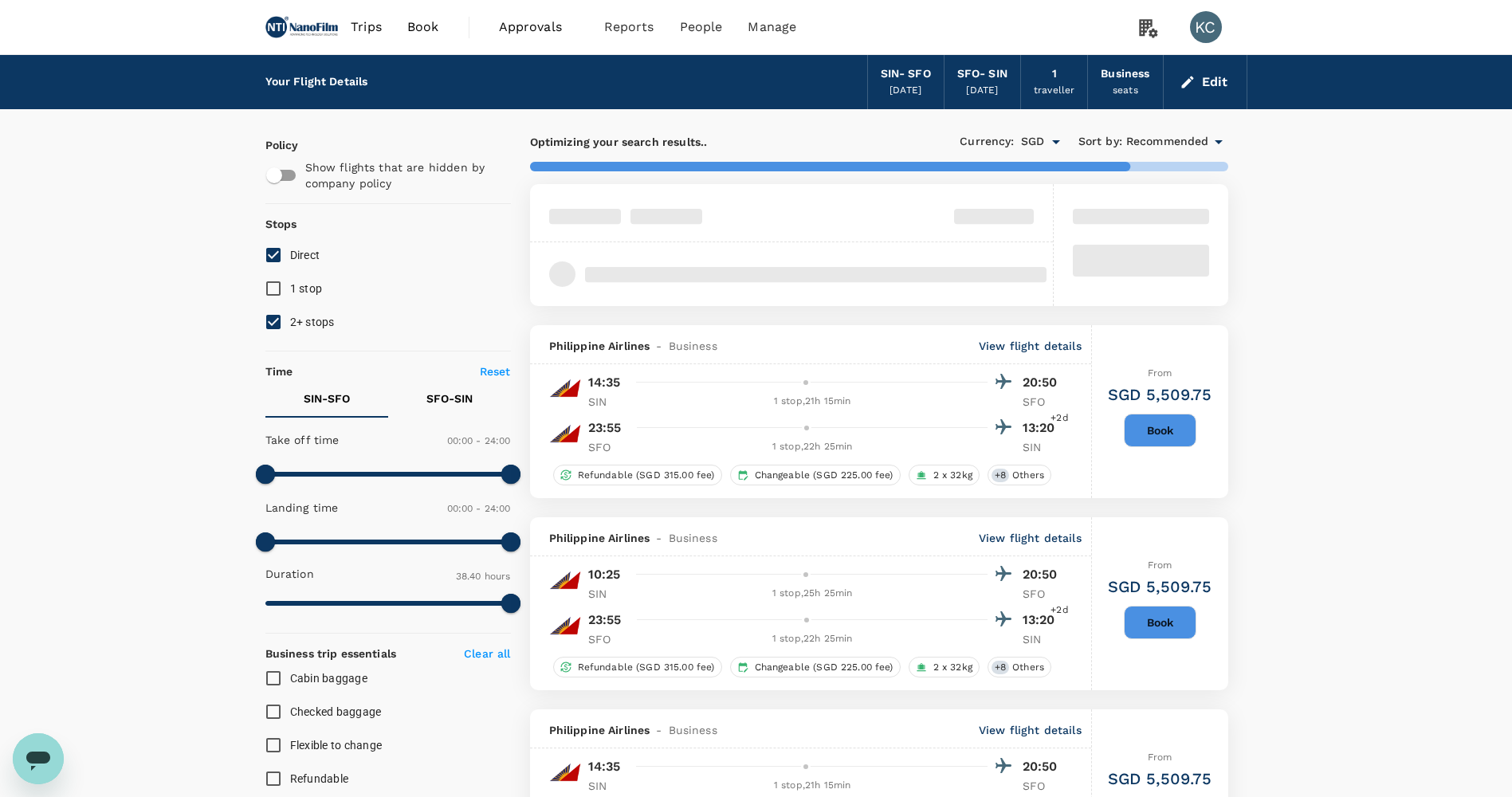
click at [290, 305] on input "2+ stops" at bounding box center [273, 321] width 34 height 34
checkbox input "false"
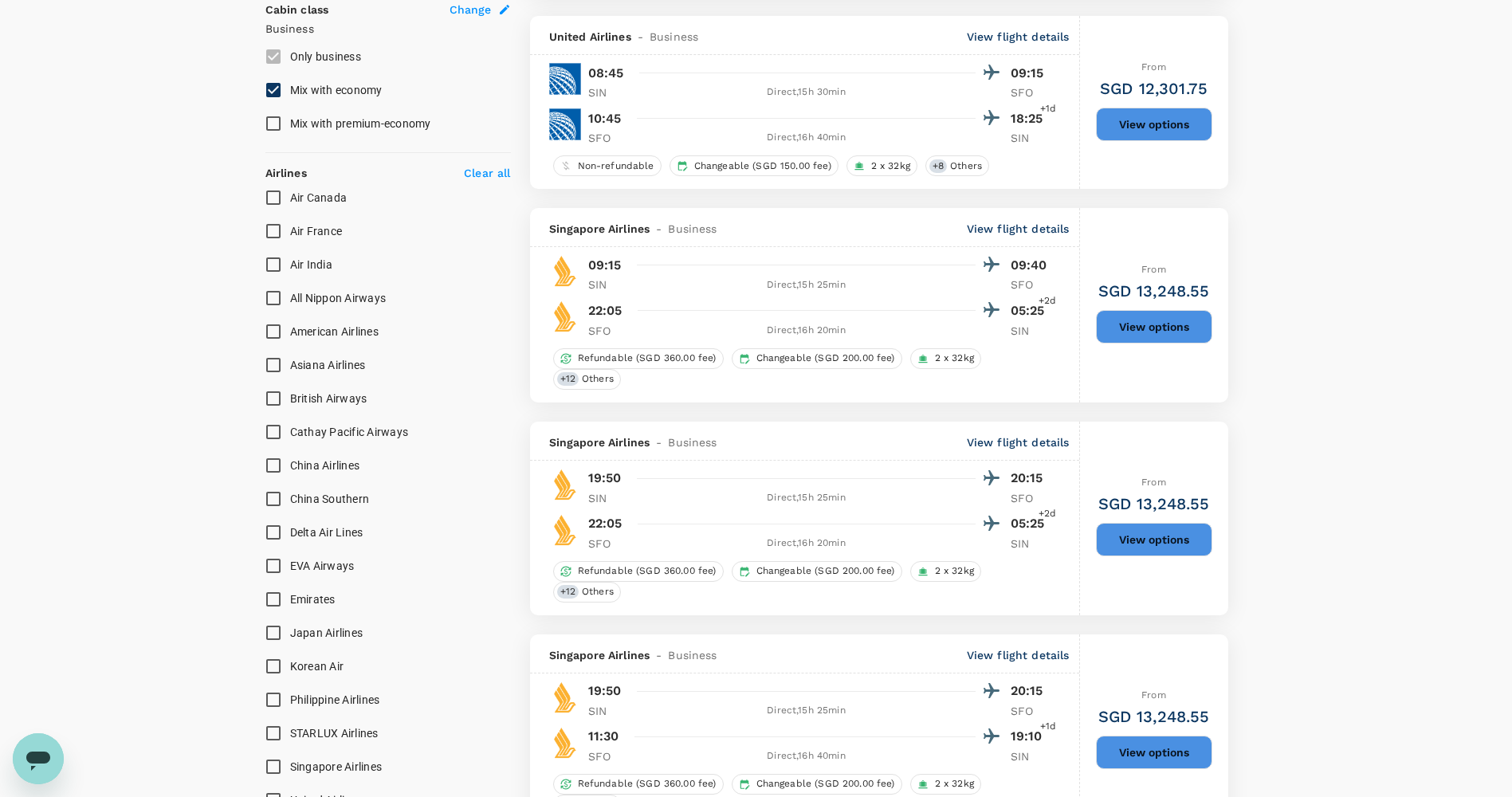
scroll to position [1112, 0]
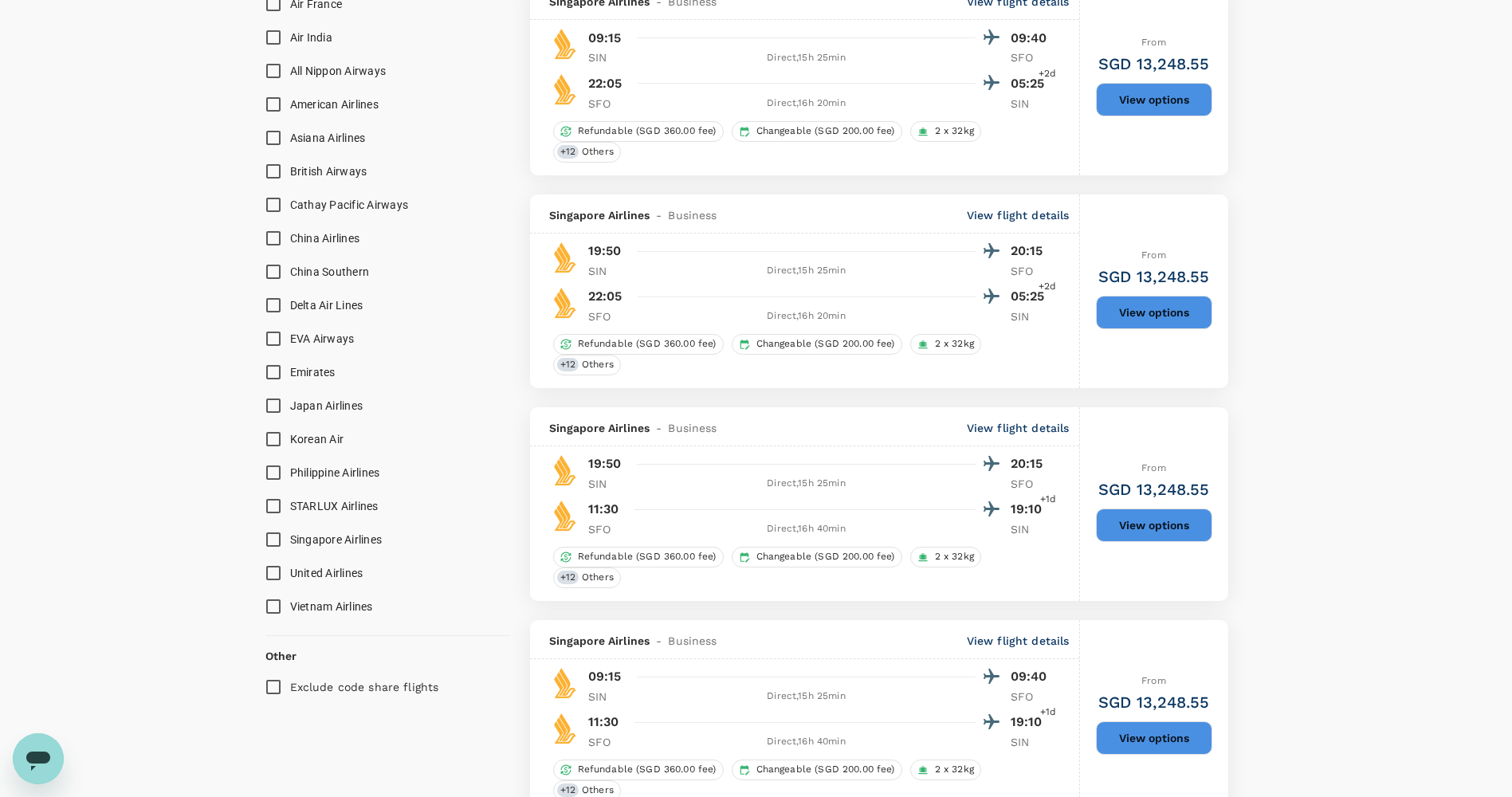
click at [292, 533] on span "Singapore Airlines" at bounding box center [336, 538] width 93 height 12
click at [290, 523] on input "Singapore Airlines" at bounding box center [273, 539] width 34 height 34
checkbox input "true"
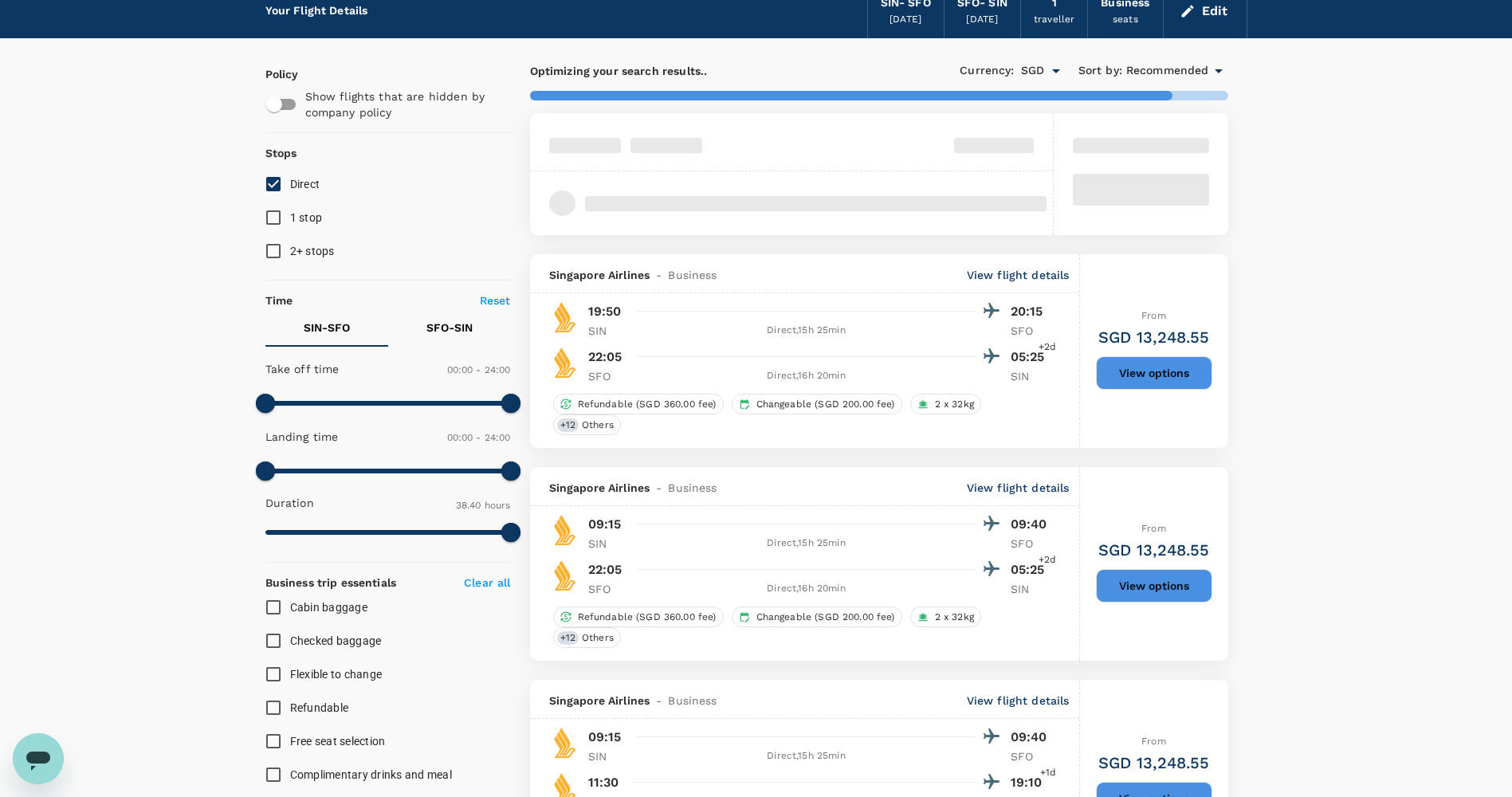
scroll to position [0, 0]
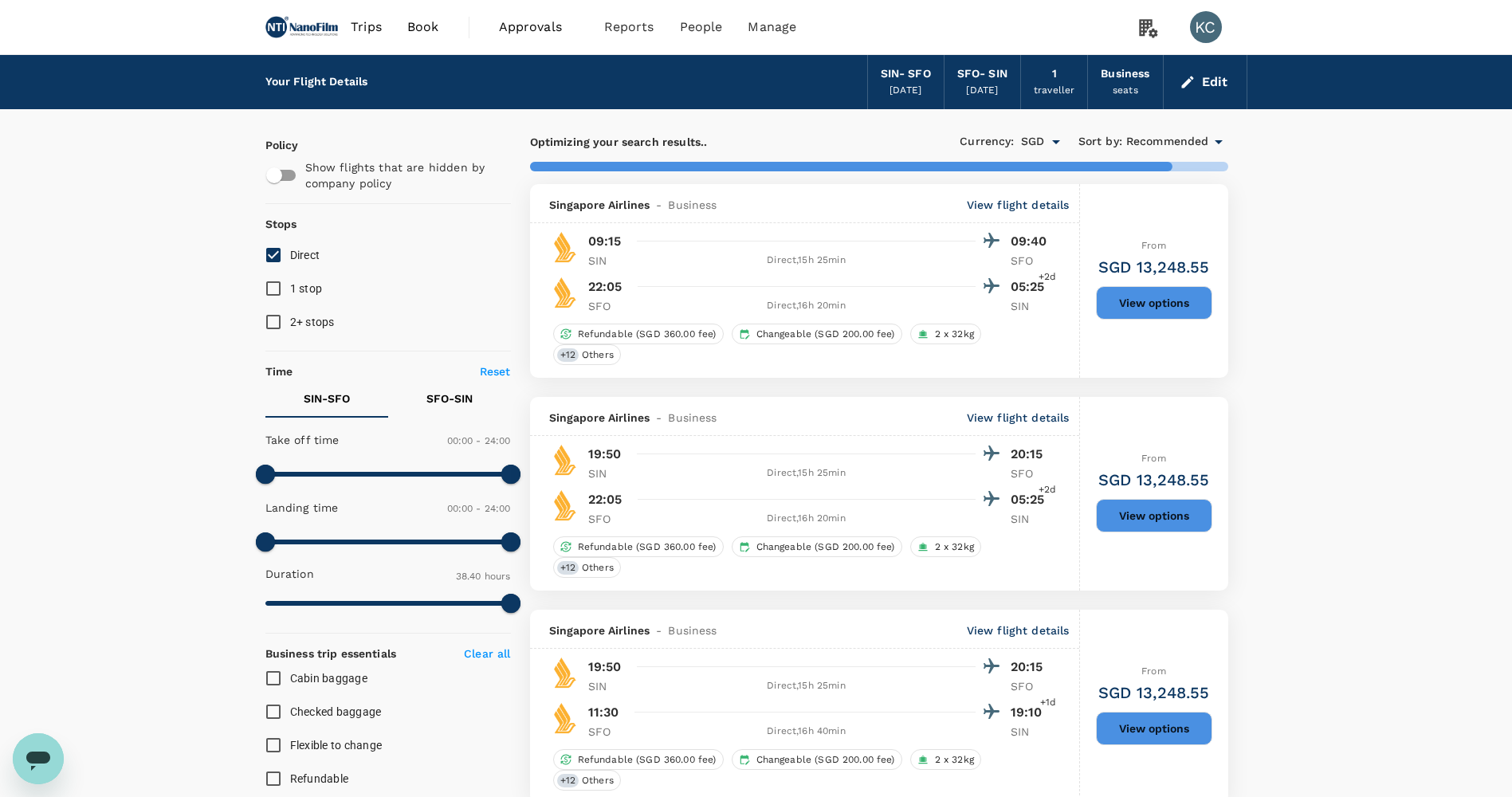
type input "2725"
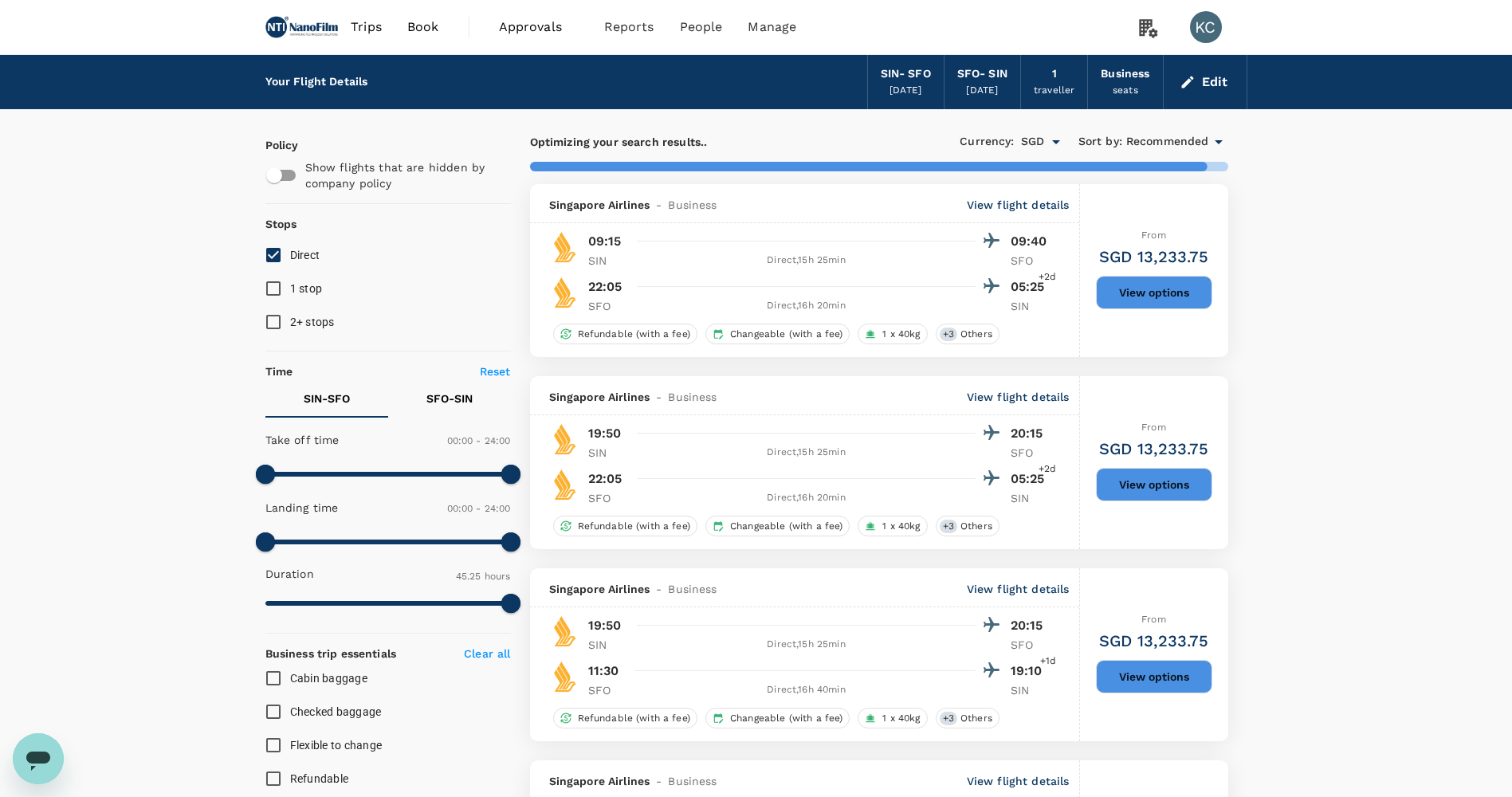
checkbox input "false"
checkbox input "true"
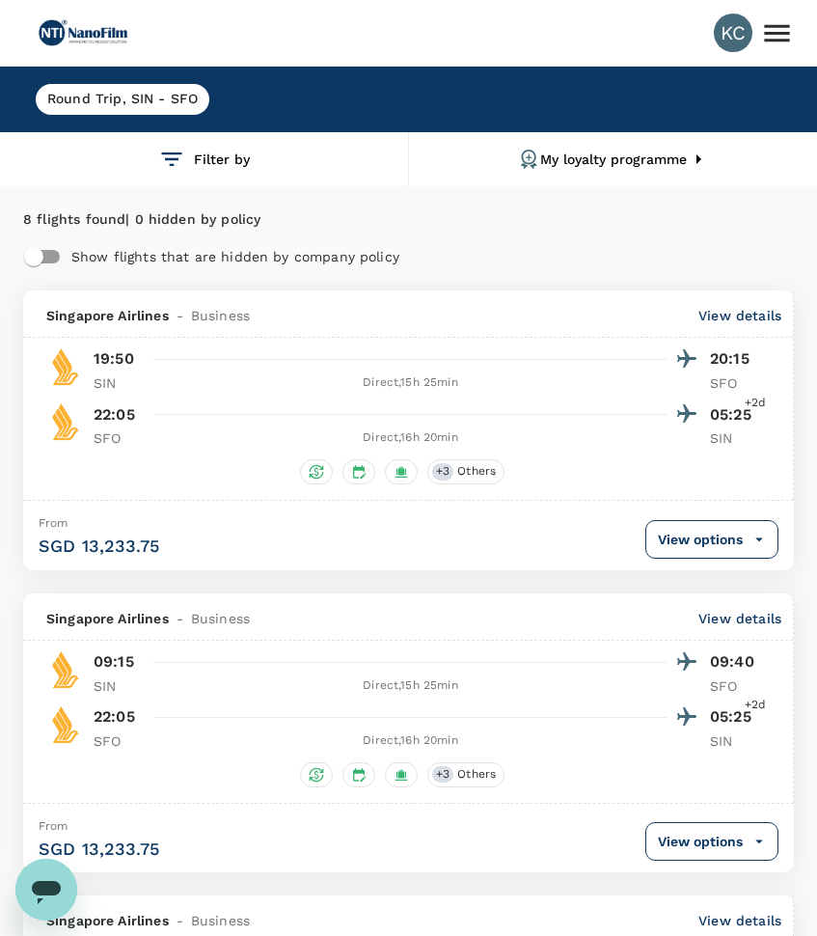
click at [280, 815] on div "From SGD 13,233.75 View options" at bounding box center [409, 838] width 740 height 46
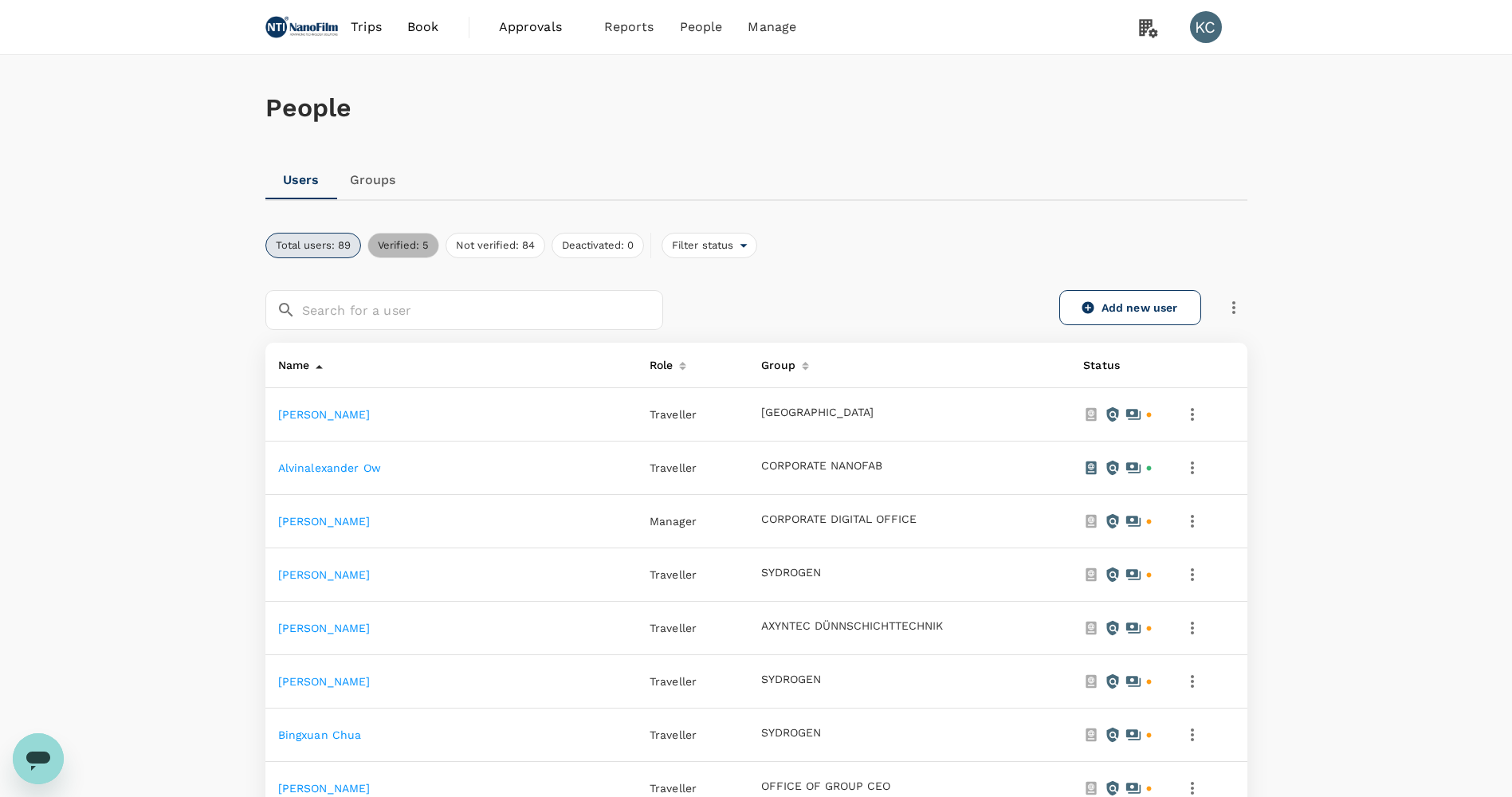
click at [385, 236] on button "Verified: 5" at bounding box center [403, 245] width 72 height 26
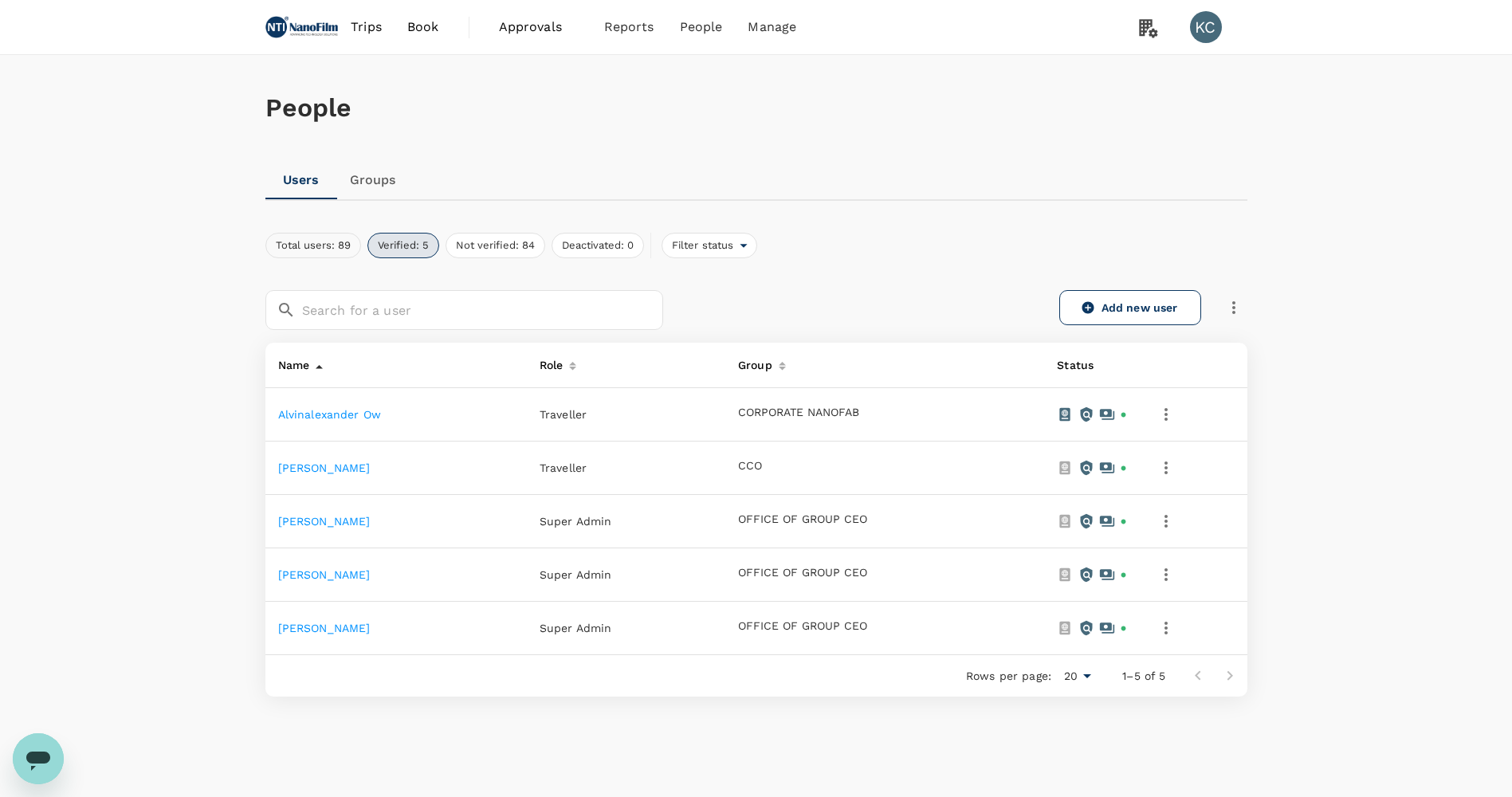
click at [321, 240] on button "Total users: 89" at bounding box center [313, 245] width 96 height 26
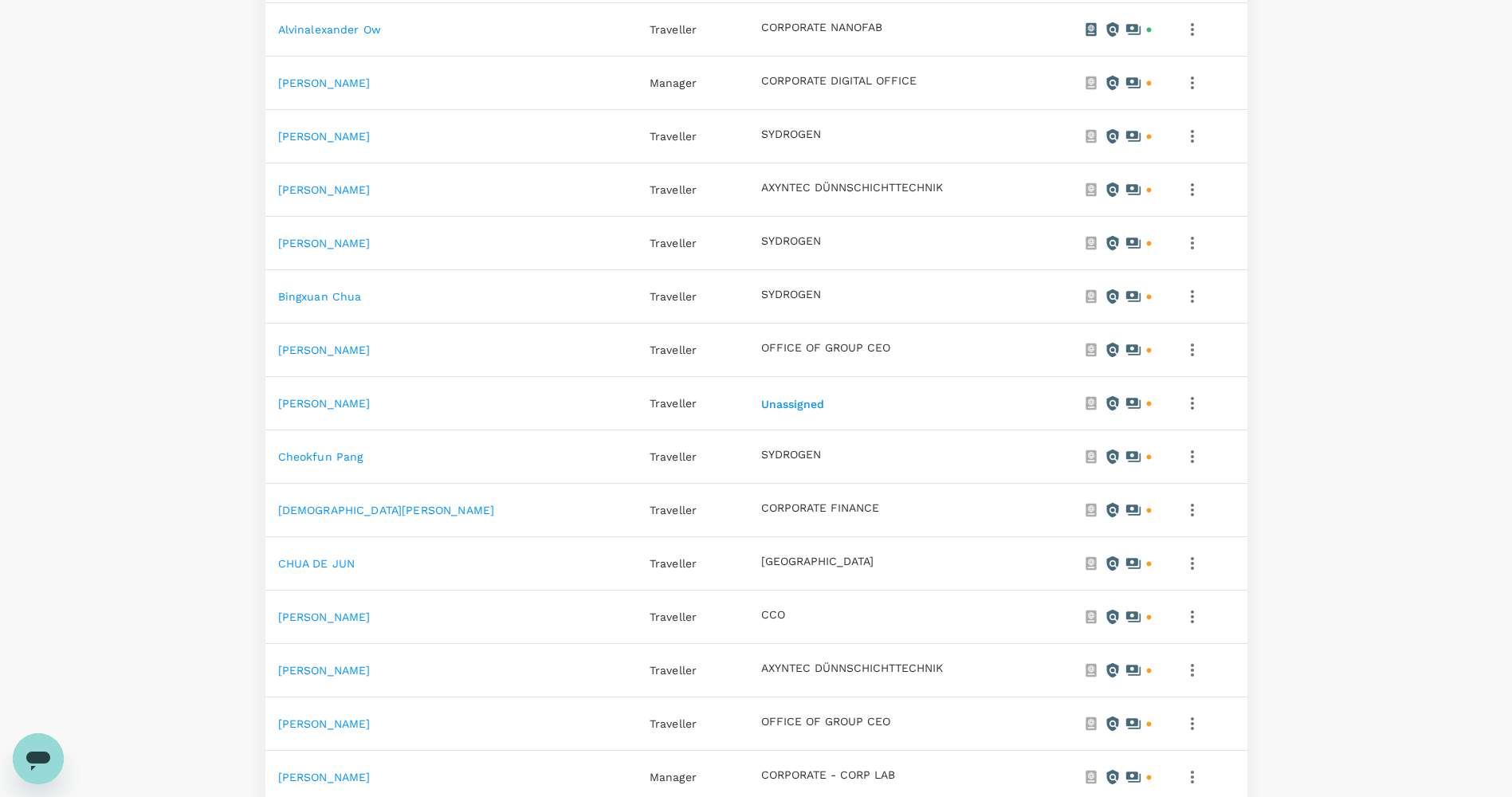
scroll to position [736, 0]
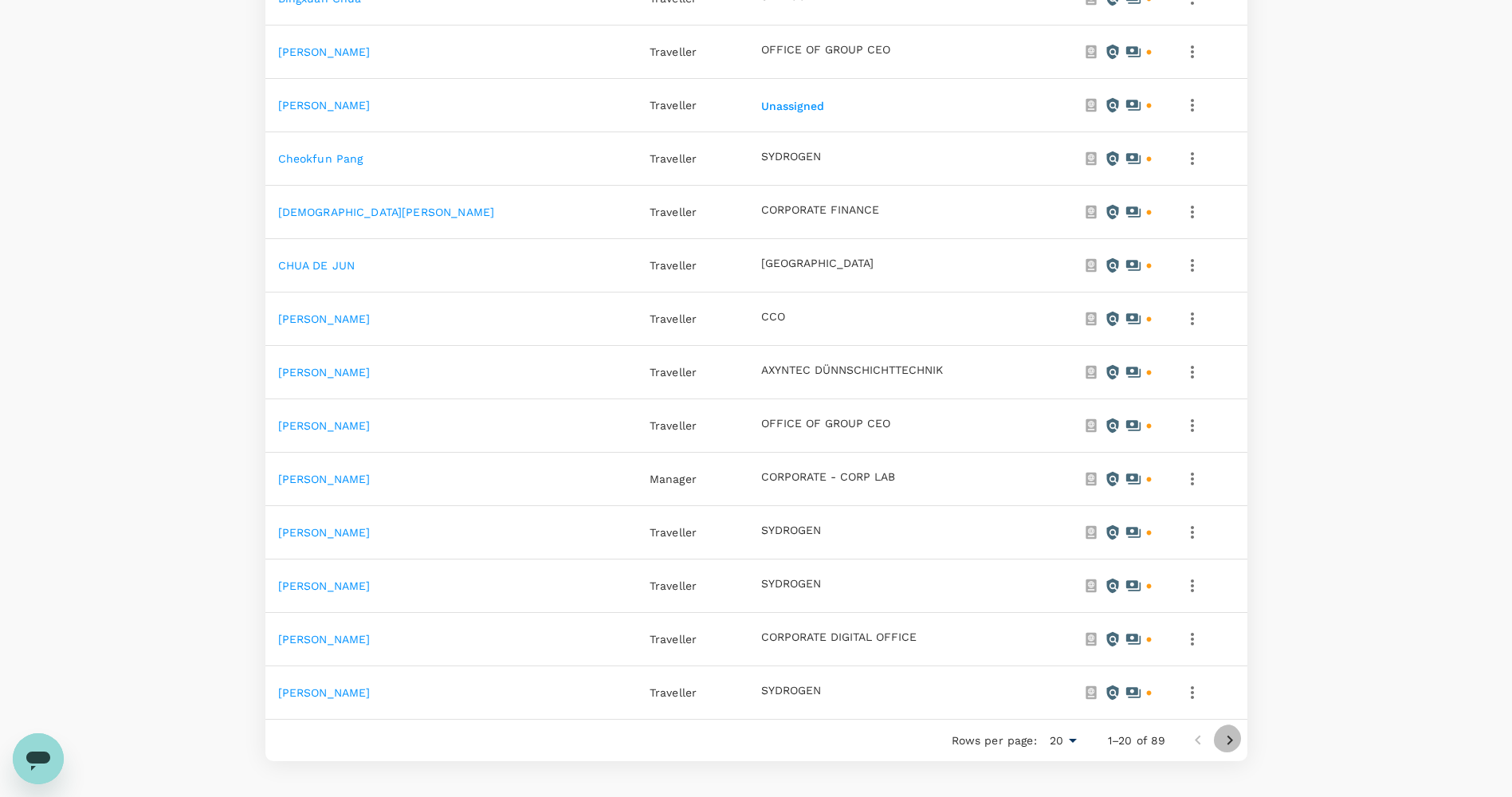
click at [1226, 731] on icon "Go to next page" at bounding box center [1229, 740] width 19 height 19
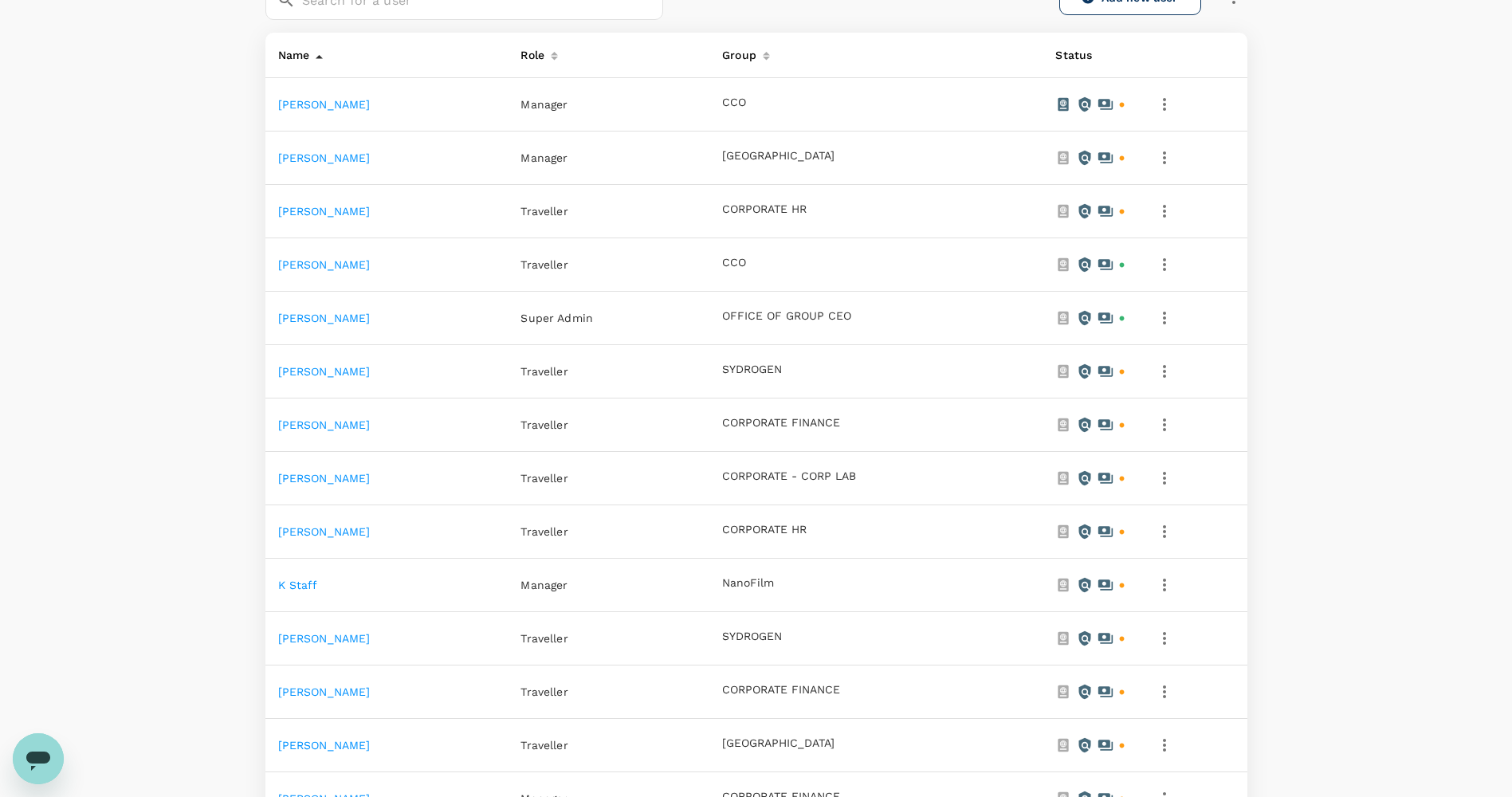
scroll to position [717, 0]
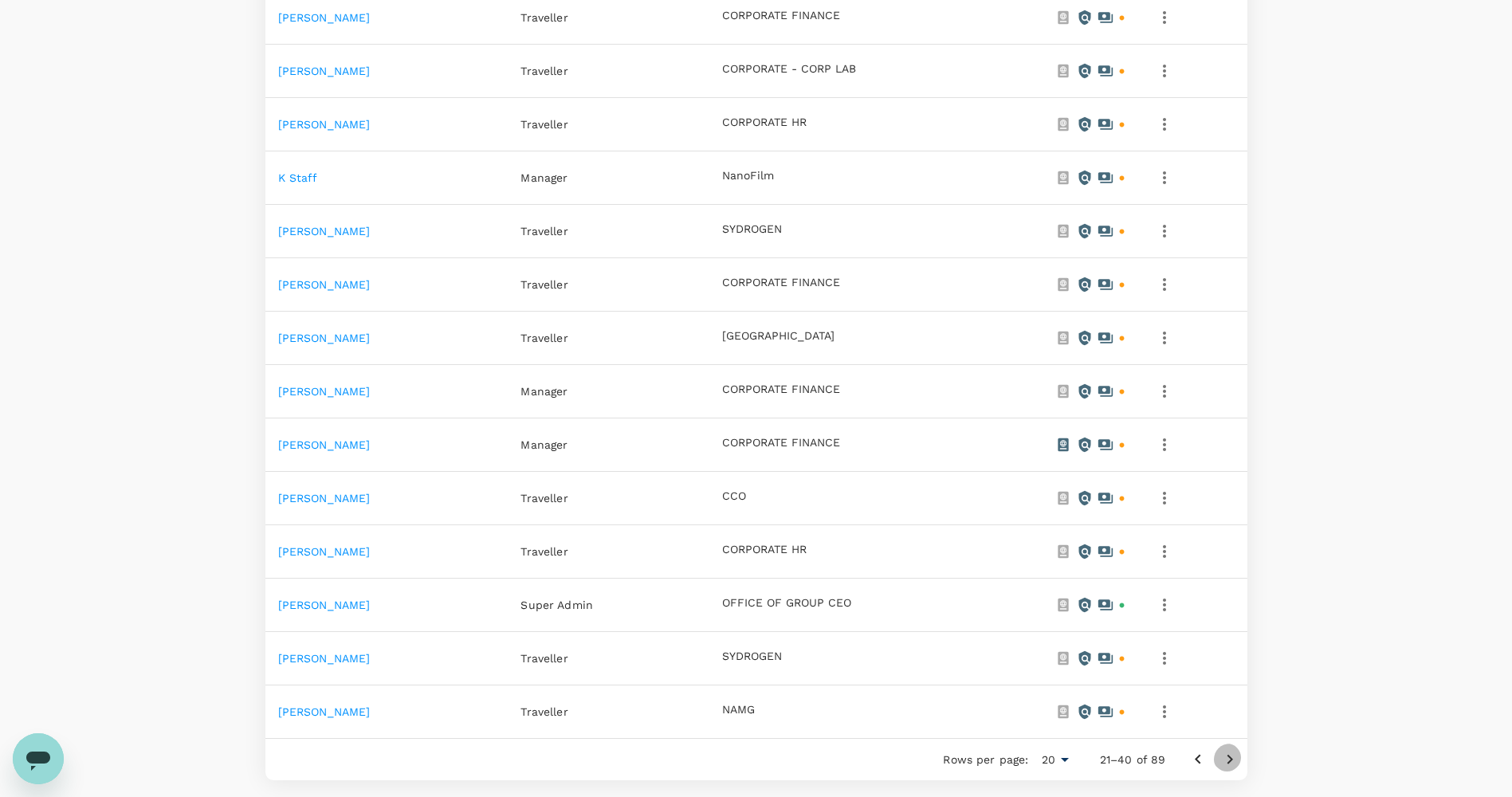
click at [1229, 743] on button "Go to next page" at bounding box center [1229, 759] width 32 height 32
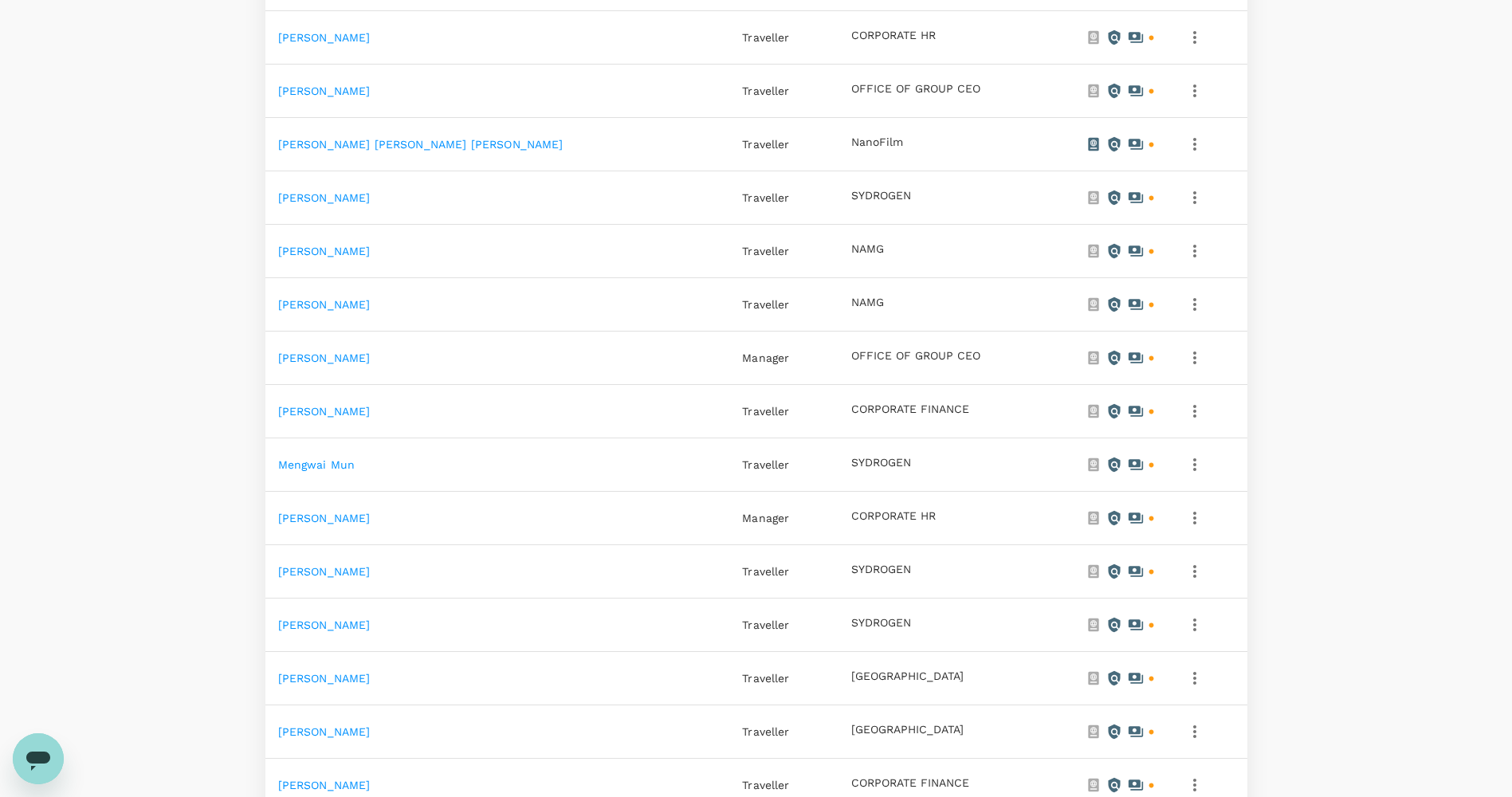
scroll to position [638, 0]
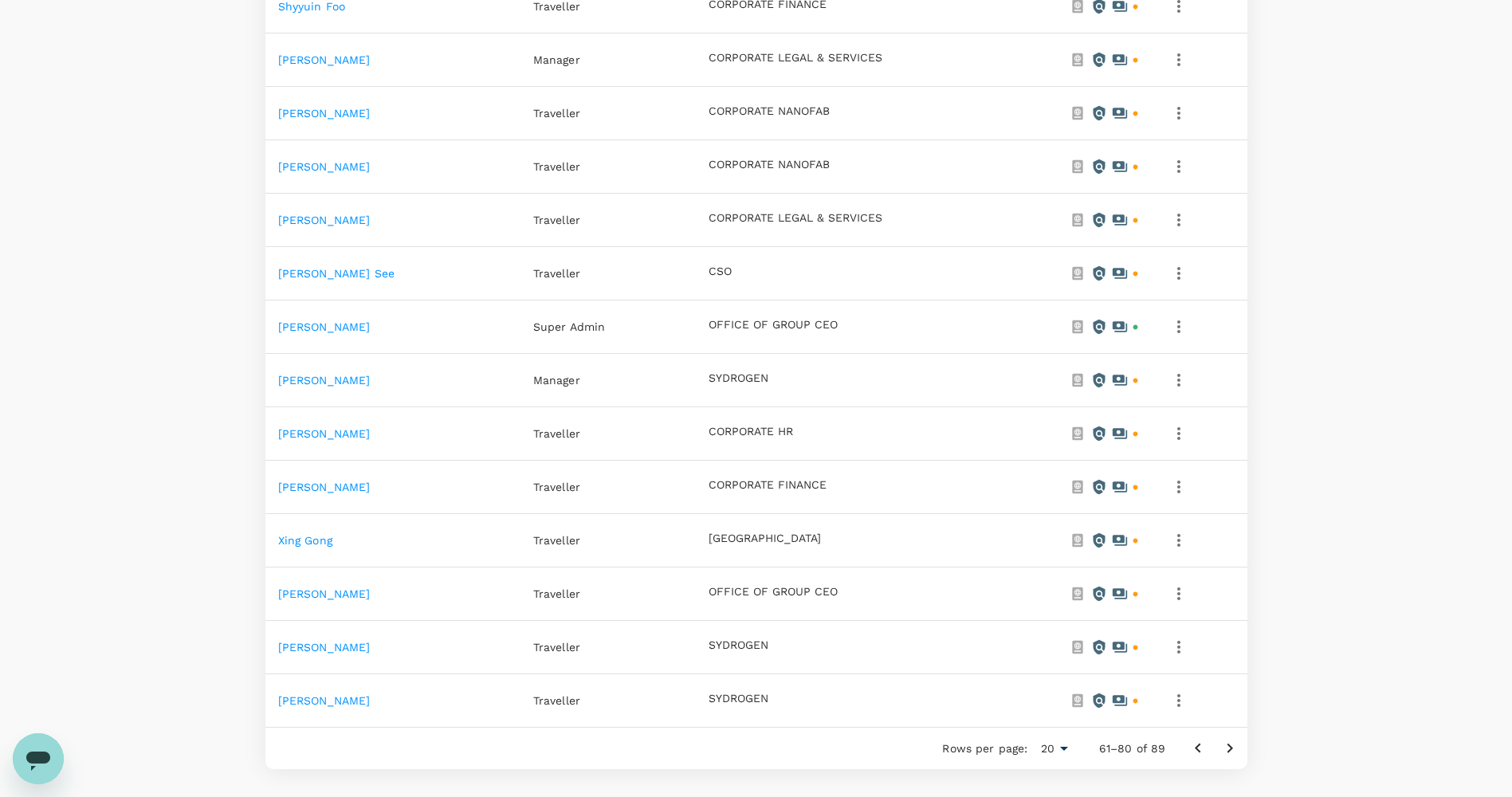
scroll to position [736, 0]
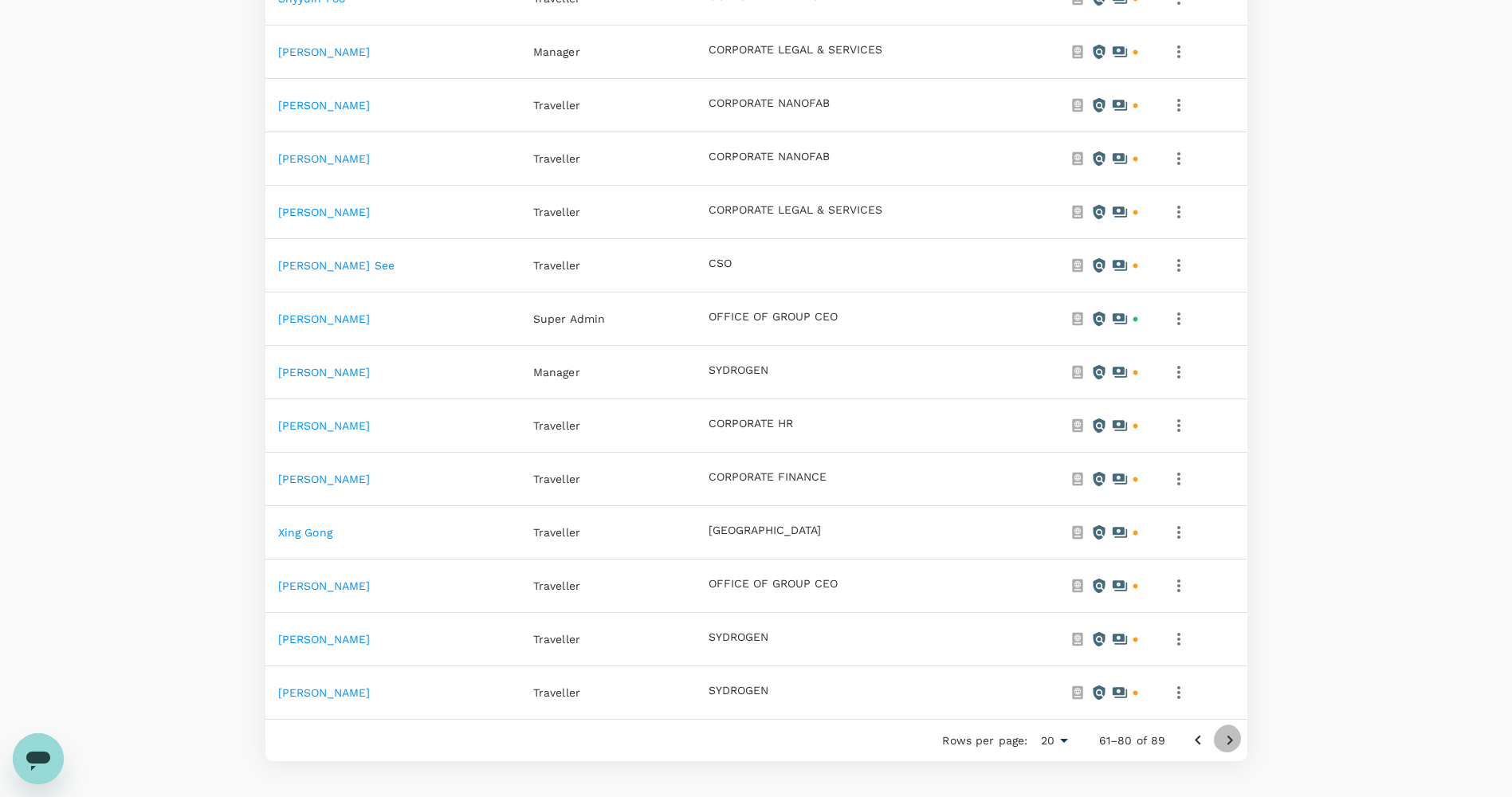
click at [1229, 731] on icon "Go to next page" at bounding box center [1229, 740] width 19 height 19
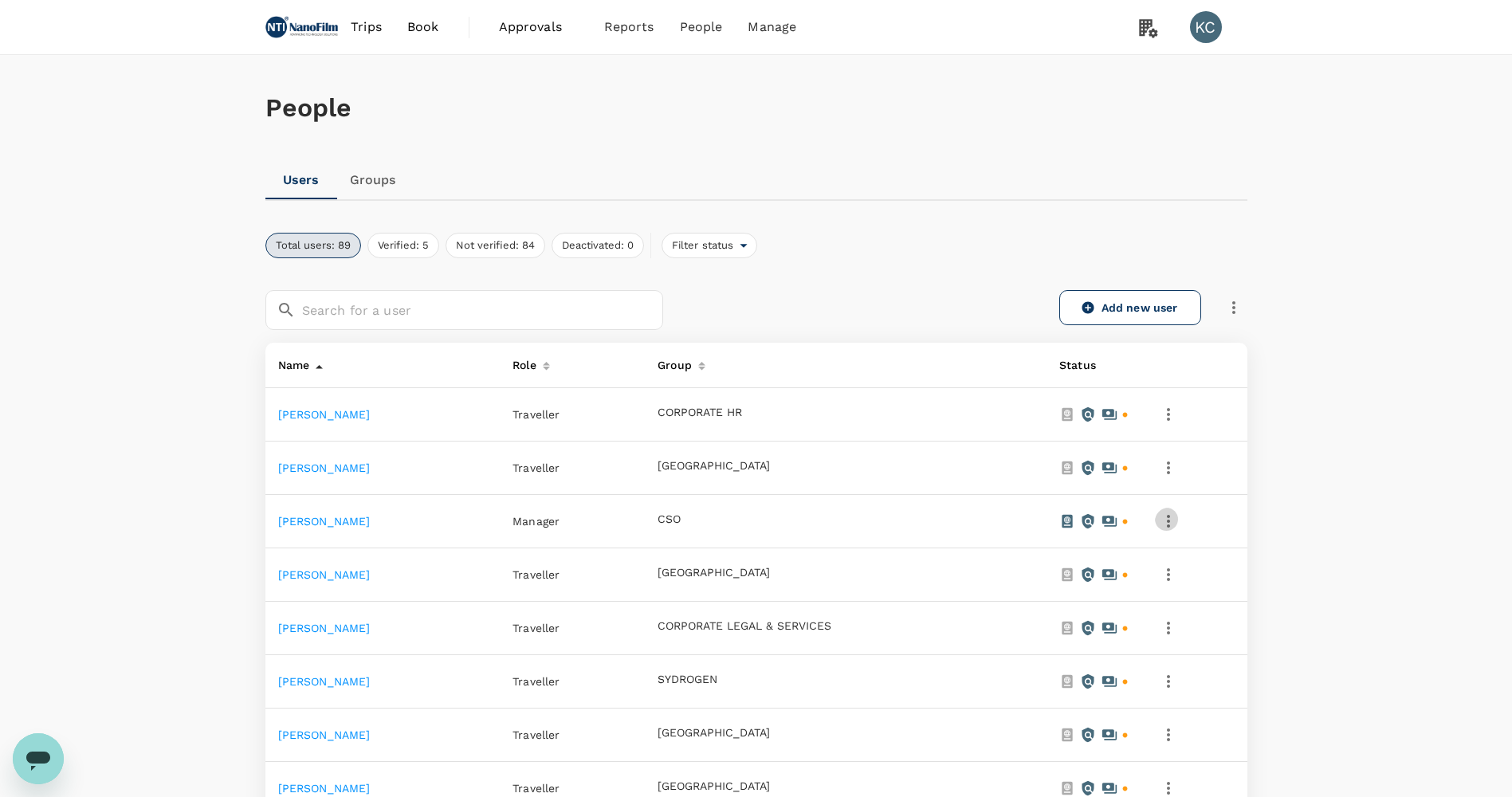
click at [1178, 511] on icon "button" at bounding box center [1168, 520] width 19 height 19
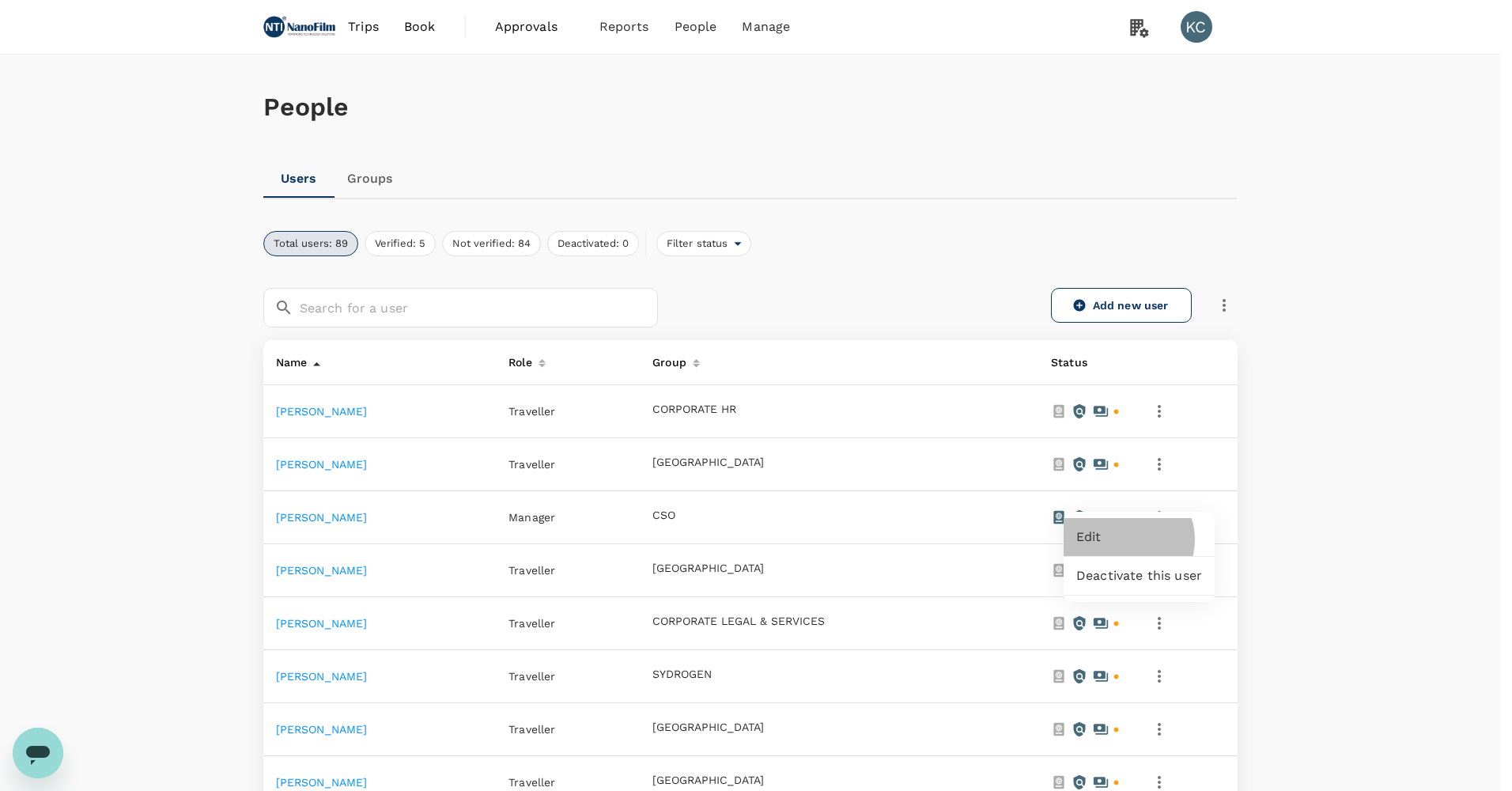
click at [1127, 539] on span "Edit" at bounding box center [1139, 536] width 125 height 19
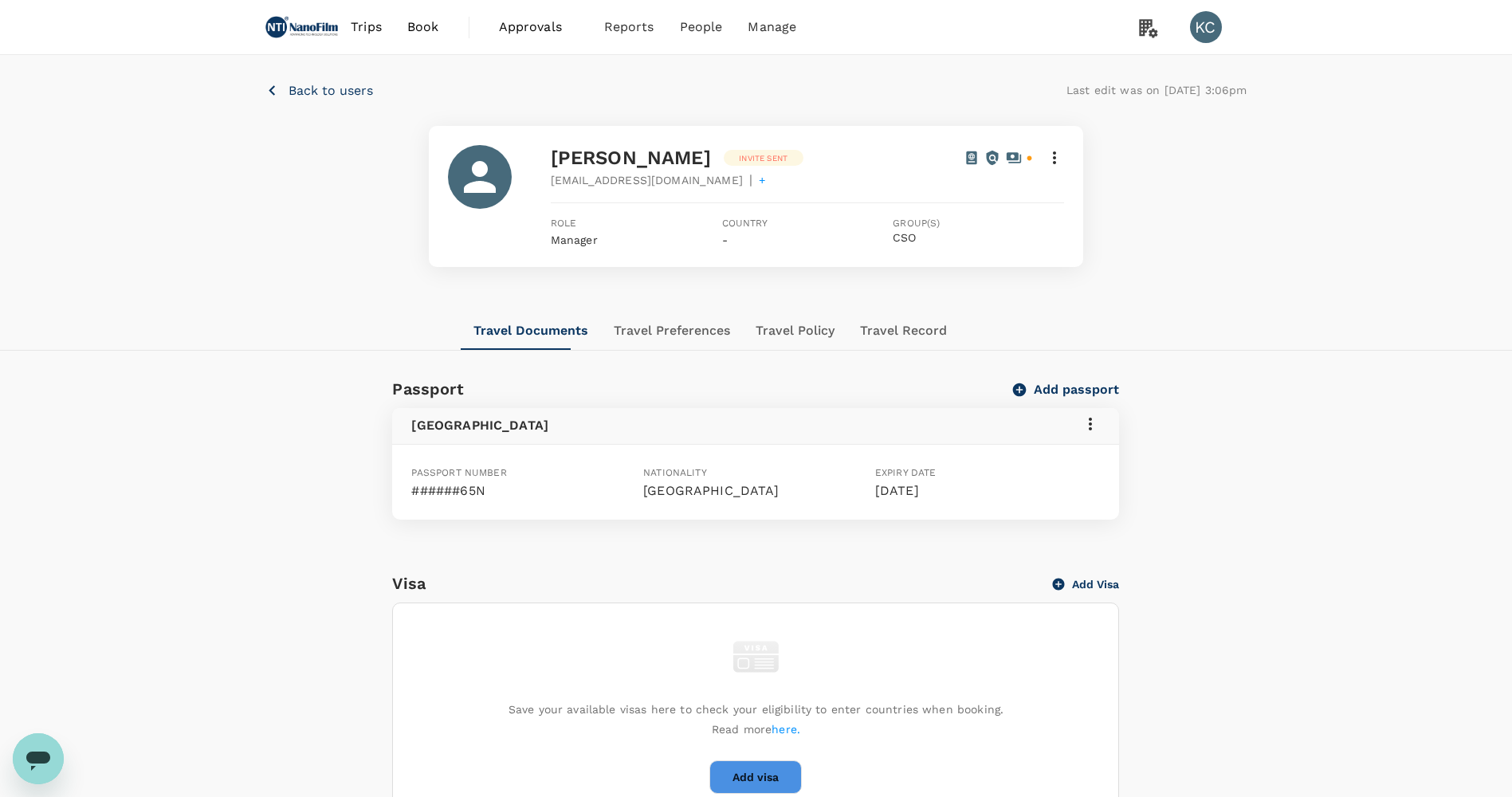
click at [1055, 156] on icon at bounding box center [1054, 157] width 19 height 19
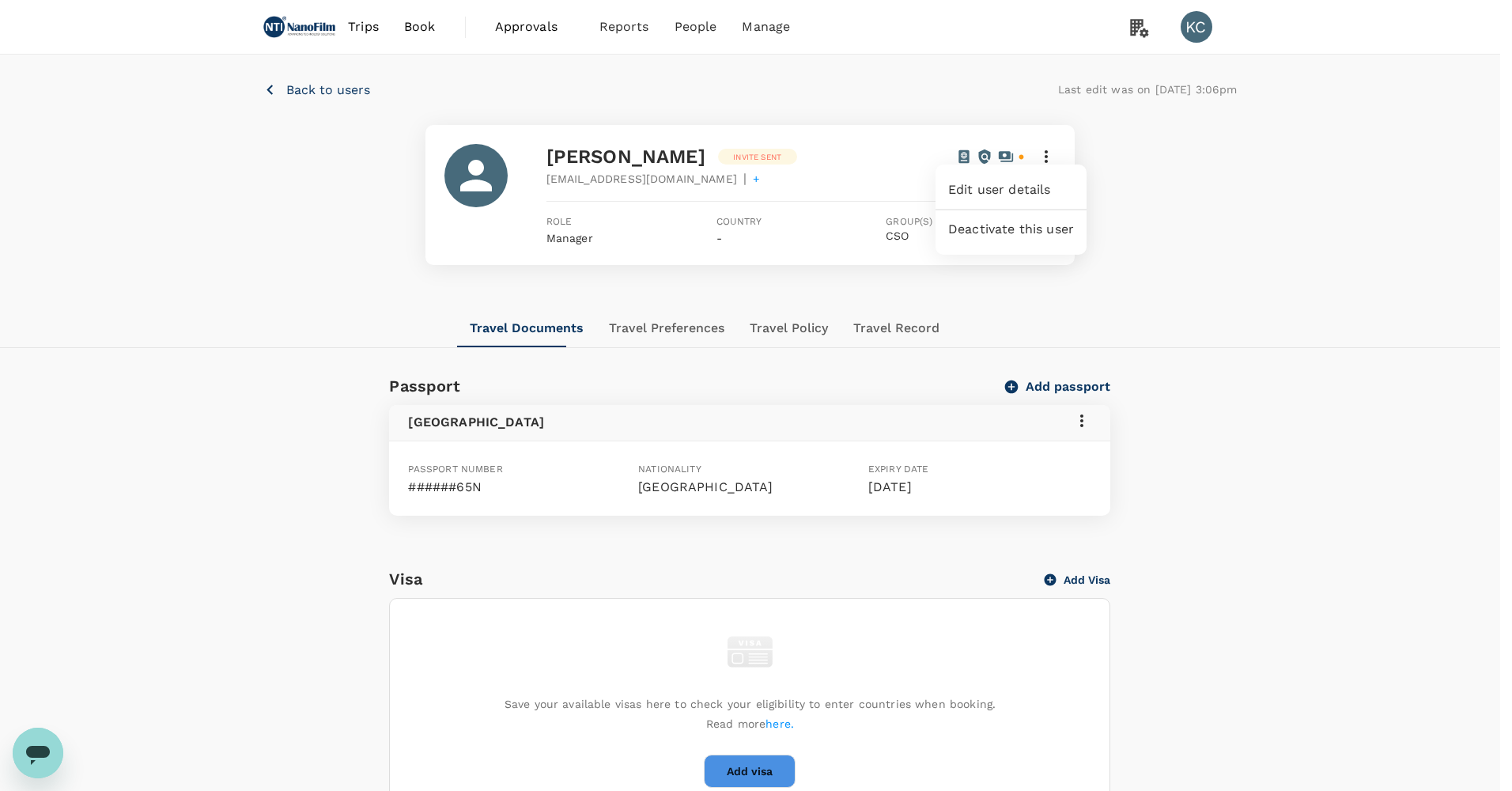
click at [1028, 187] on span "Edit user details" at bounding box center [1011, 189] width 125 height 19
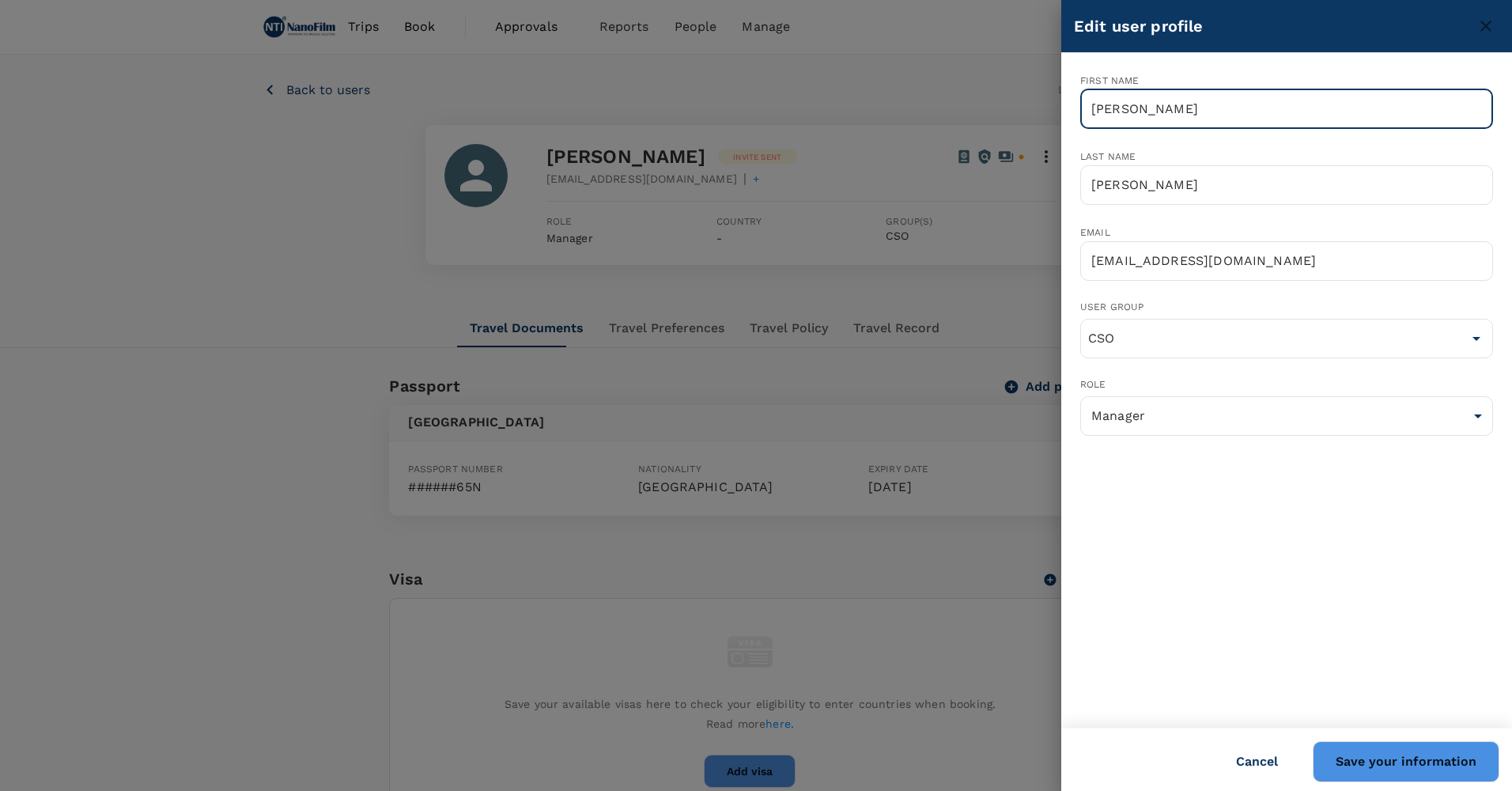
type input "Yi Hsen"
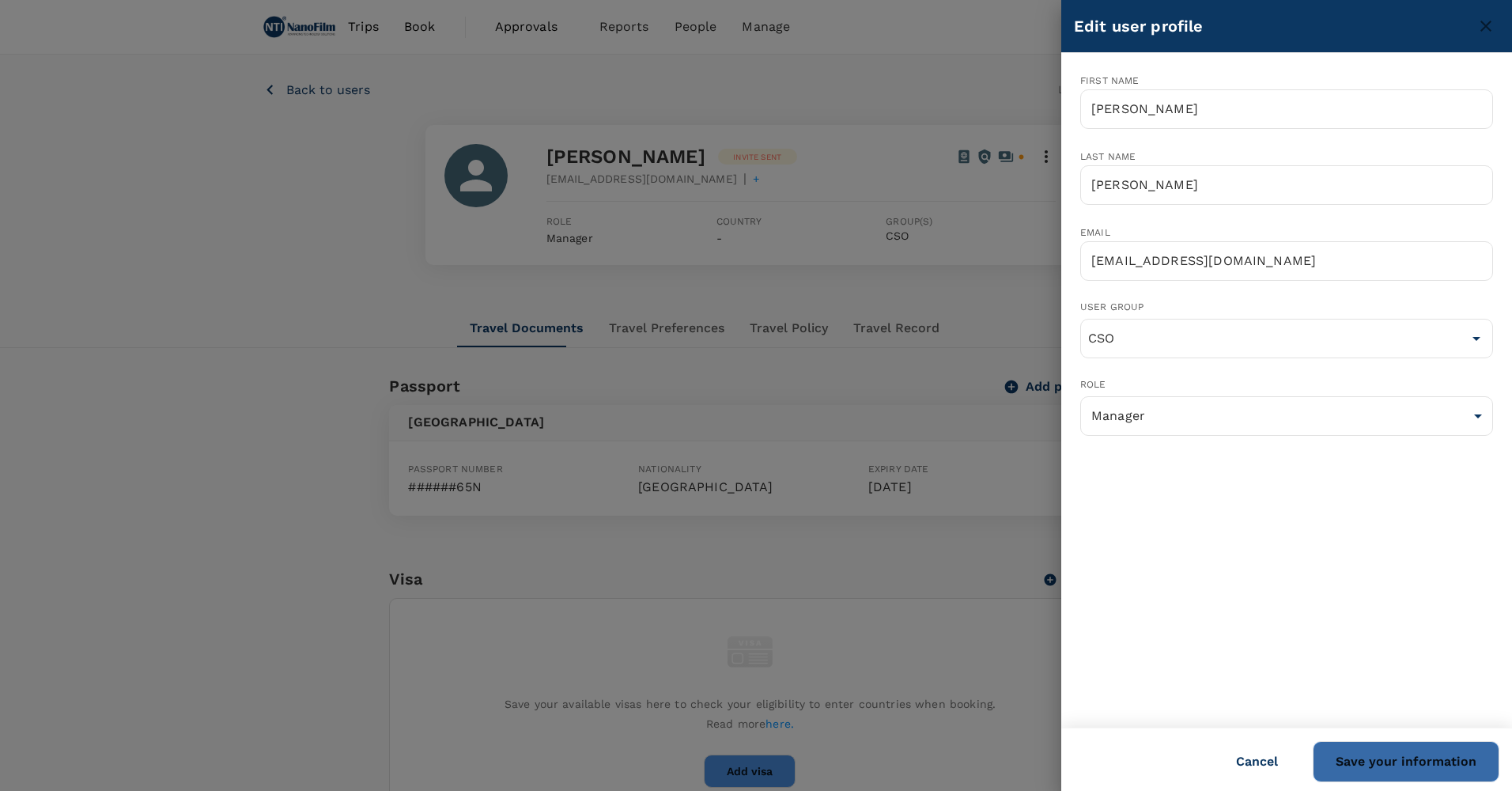
click at [1434, 748] on button "Save your information" at bounding box center [1406, 761] width 187 height 41
